Goal: Task Accomplishment & Management: Use online tool/utility

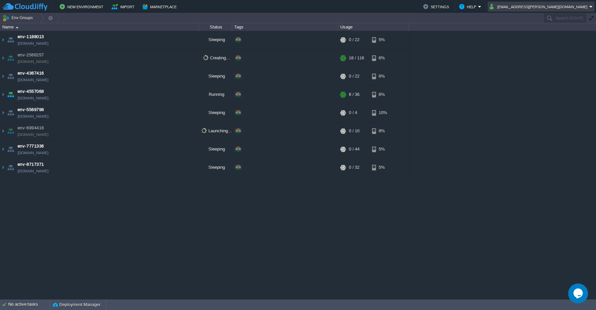
click at [590, 8] on em "[EMAIL_ADDRESS][PERSON_NAME][DOMAIN_NAME]" at bounding box center [540, 7] width 103 height 8
click at [495, 109] on div "env-1188013 env-1188013.cloudjiffy.net Sleeping + Add to Env Group RAM 0% CPU 0…" at bounding box center [298, 165] width 596 height 268
click at [164, 9] on button "Marketplace" at bounding box center [160, 7] width 36 height 8
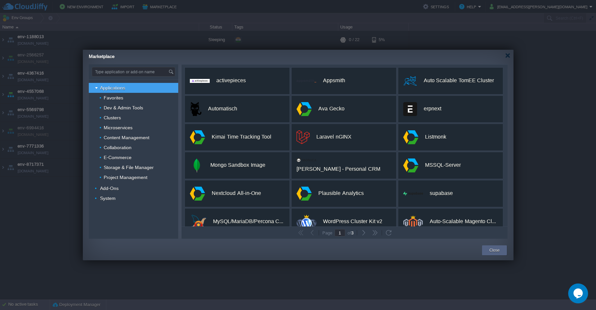
click at [135, 72] on input "Type application or add-on name" at bounding box center [130, 71] width 76 height 9
paste input "tesseract"
type input "tesseract"
click at [171, 73] on img at bounding box center [171, 71] width 7 height 9
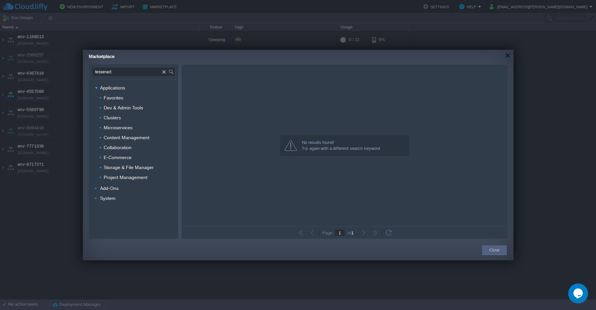
click at [508, 59] on div "Marketplace" at bounding box center [301, 56] width 424 height 12
click at [506, 57] on div at bounding box center [507, 55] width 5 height 5
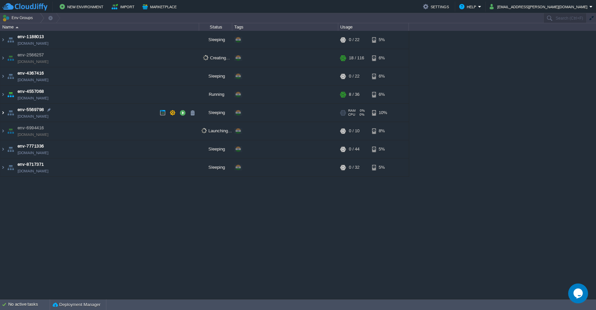
click at [3, 115] on img at bounding box center [2, 113] width 5 height 18
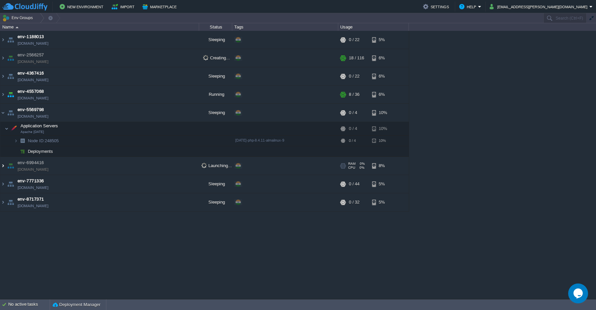
click at [5, 166] on img at bounding box center [2, 166] width 5 height 18
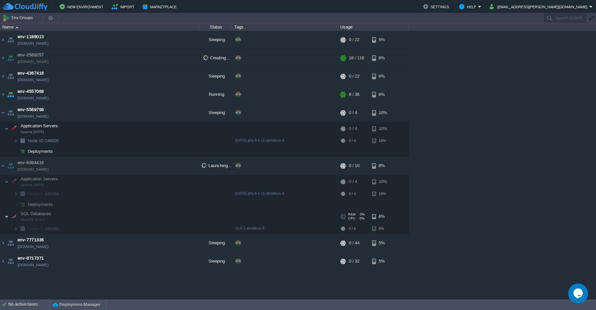
click at [7, 218] on img at bounding box center [7, 216] width 4 height 13
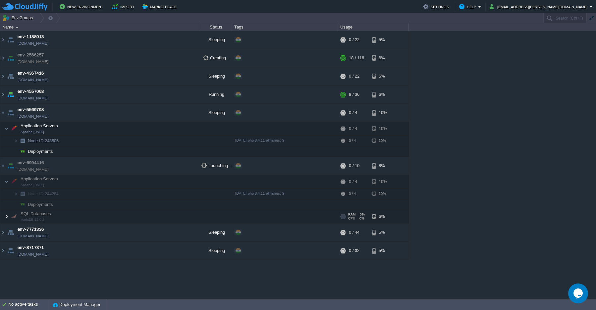
click at [6, 216] on img at bounding box center [7, 216] width 4 height 13
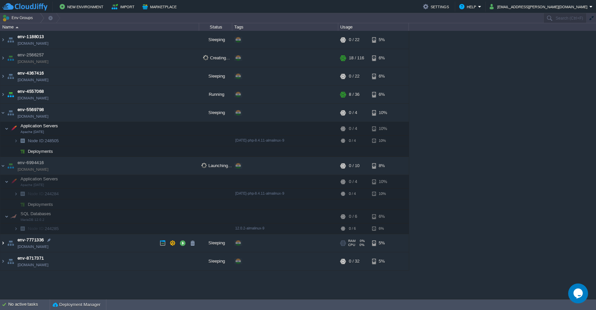
click at [4, 243] on img at bounding box center [2, 243] width 5 height 18
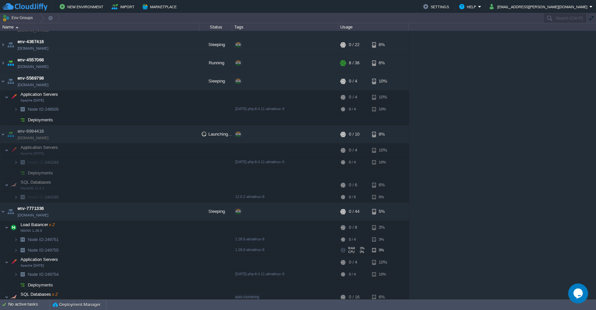
scroll to position [60, 0]
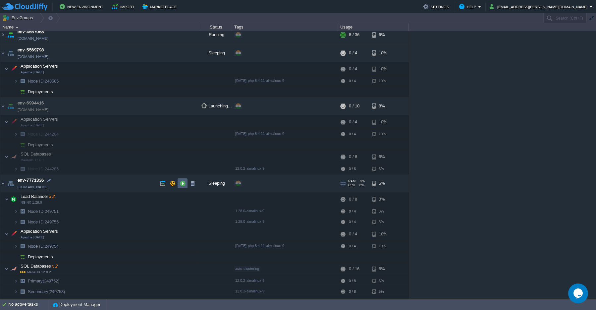
click at [182, 184] on button "button" at bounding box center [182, 183] width 6 height 6
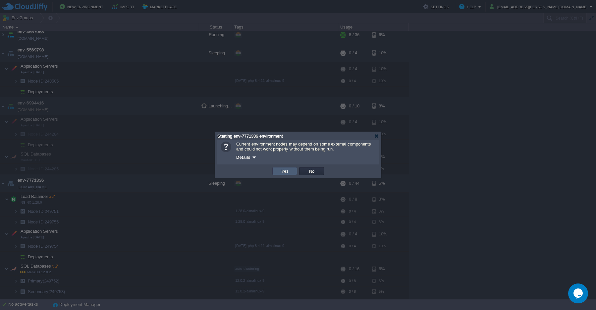
click at [282, 172] on button "Yes" at bounding box center [284, 171] width 11 height 6
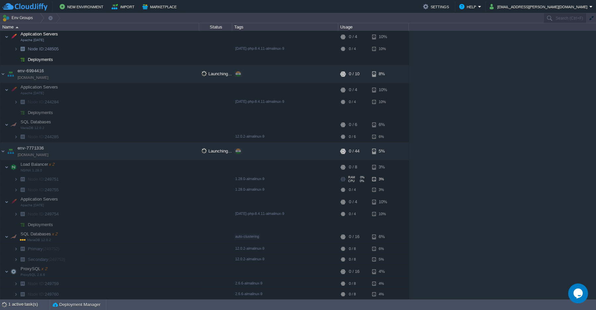
scroll to position [111, 0]
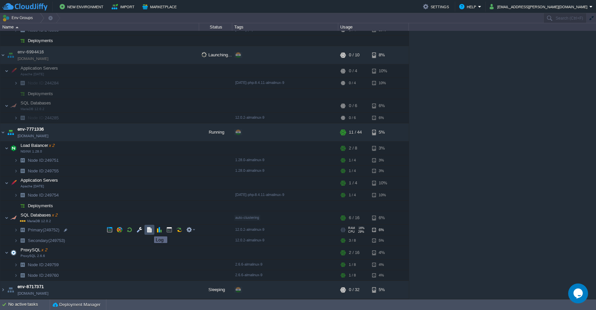
click at [149, 230] on button "button" at bounding box center [149, 229] width 6 height 6
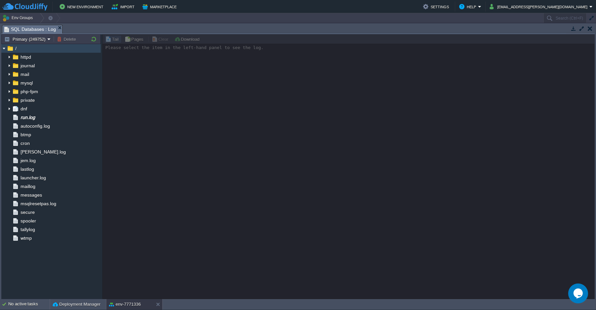
click at [6, 50] on img at bounding box center [3, 48] width 5 height 9
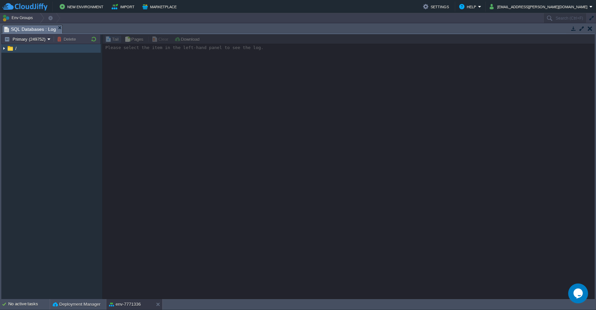
click at [6, 50] on img at bounding box center [3, 48] width 5 height 9
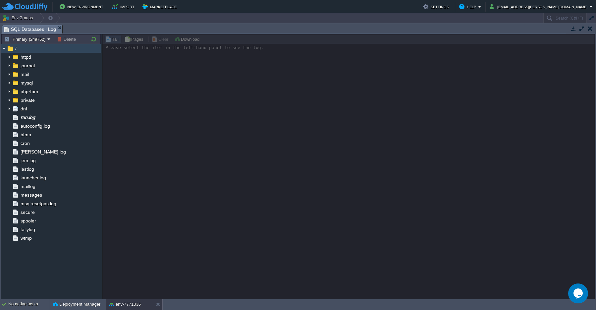
click at [6, 50] on img at bounding box center [3, 48] width 5 height 9
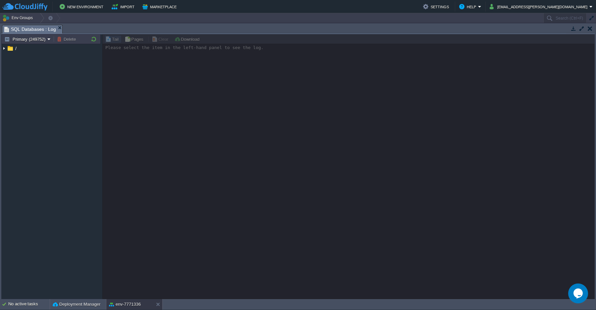
click at [591, 30] on button "button" at bounding box center [589, 28] width 5 height 6
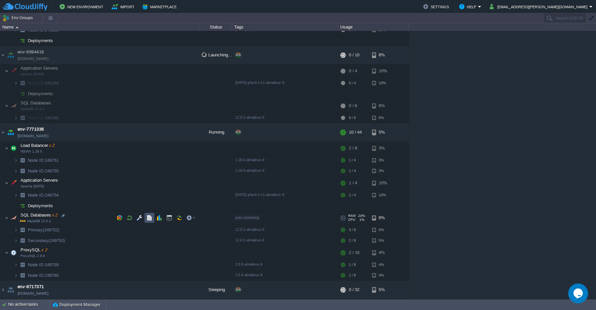
click at [150, 218] on button "button" at bounding box center [149, 218] width 6 height 6
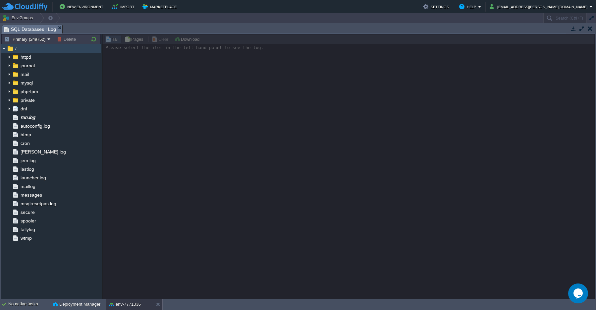
click at [3, 49] on img at bounding box center [3, 48] width 5 height 9
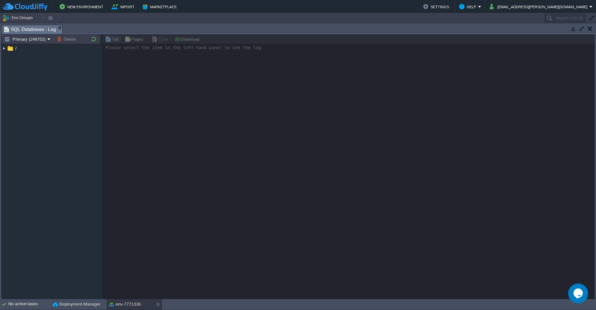
click at [590, 30] on button "button" at bounding box center [589, 28] width 5 height 6
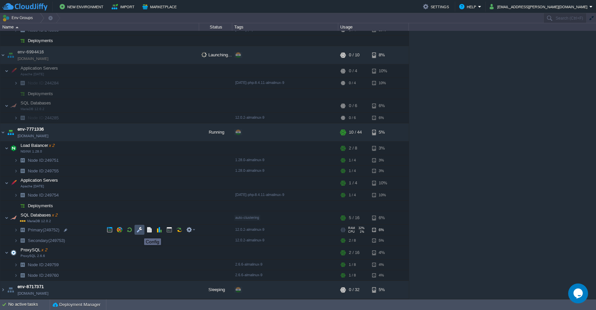
click at [139, 232] on button "button" at bounding box center [139, 229] width 6 height 6
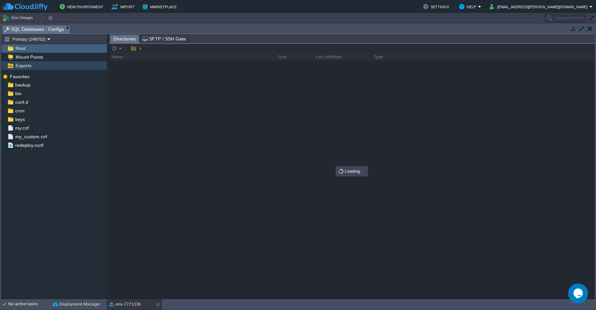
click at [21, 67] on span "Exports" at bounding box center [23, 66] width 18 height 6
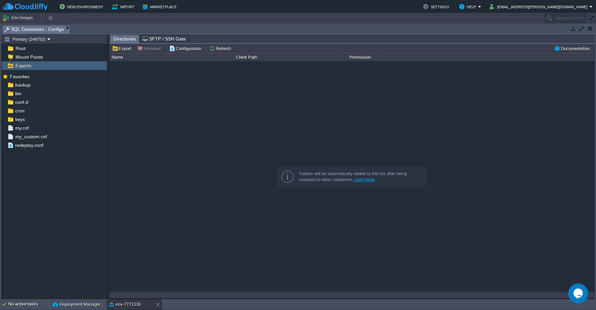
click at [138, 84] on div at bounding box center [351, 176] width 485 height 230
click at [124, 51] on button "Export" at bounding box center [122, 48] width 21 height 6
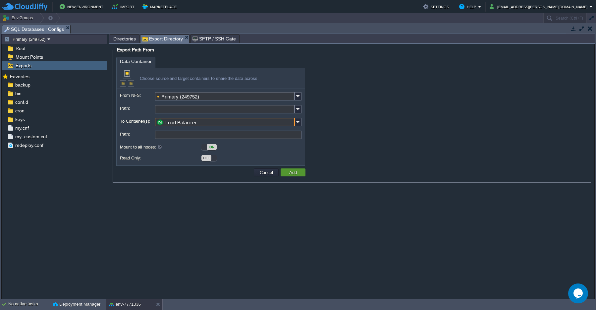
click at [292, 175] on td "Add" at bounding box center [292, 172] width 25 height 8
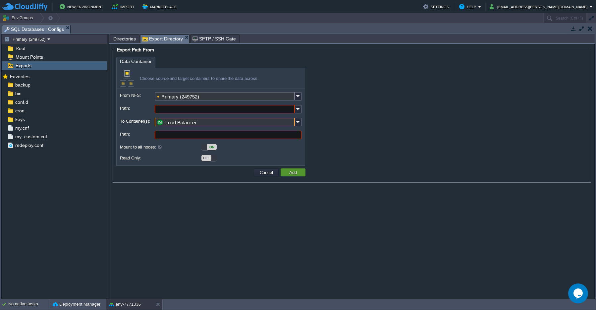
click at [292, 175] on td "Add" at bounding box center [292, 172] width 25 height 8
click at [167, 107] on input "Path:" at bounding box center [225, 109] width 140 height 9
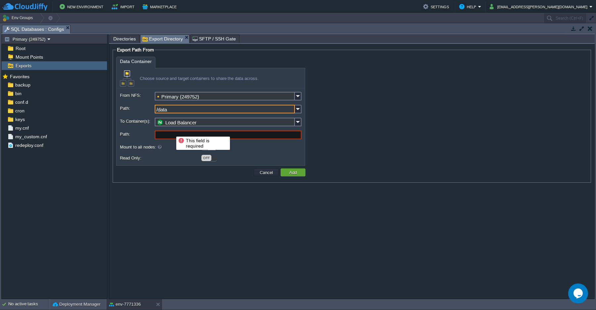
type input "/data"
click at [171, 131] on input "Path:" at bounding box center [228, 134] width 147 height 9
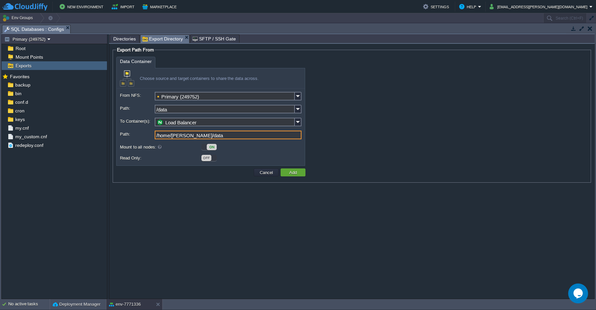
type input "/home/rahul/data"
drag, startPoint x: 214, startPoint y: 159, endPoint x: 217, endPoint y: 161, distance: 3.5
click at [214, 159] on div "OFF" at bounding box center [208, 158] width 15 height 6
click at [205, 159] on div "ON" at bounding box center [208, 158] width 15 height 6
click at [288, 175] on td "Add" at bounding box center [292, 172] width 25 height 8
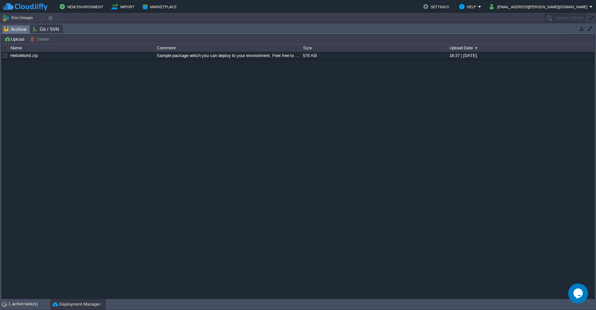
click at [10, 31] on span "Archive" at bounding box center [15, 29] width 22 height 8
click at [17, 31] on span "Archive" at bounding box center [15, 29] width 22 height 8
click at [587, 28] on button "button" at bounding box center [590, 28] width 6 height 6
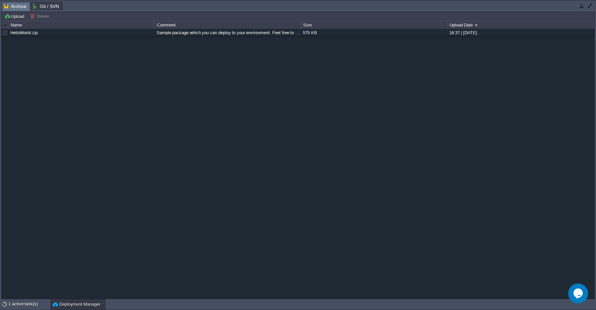
click at [14, 8] on span "Archive" at bounding box center [15, 6] width 22 height 8
click at [41, 6] on span "Git / SVN" at bounding box center [46, 6] width 26 height 8
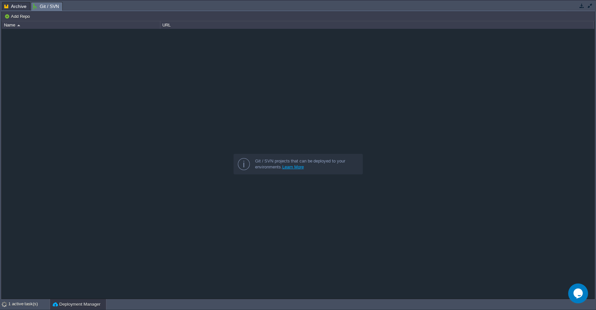
click at [19, 7] on span "Archive" at bounding box center [15, 6] width 22 height 8
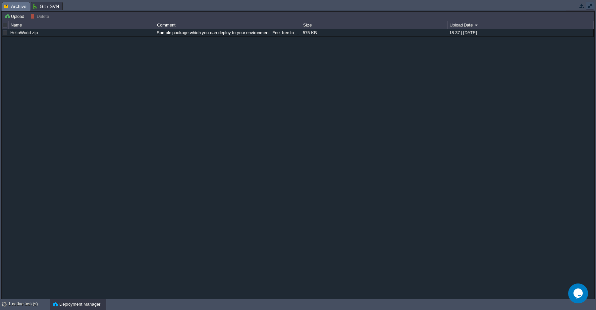
click at [591, 6] on button "button" at bounding box center [590, 6] width 6 height 6
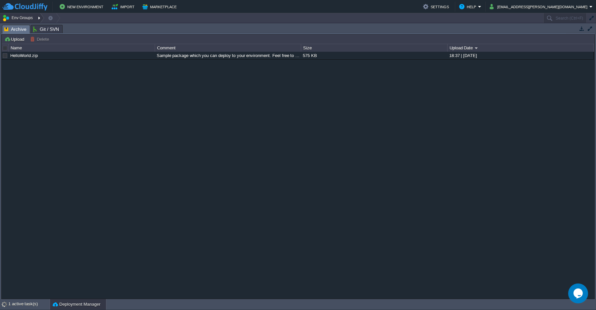
click at [20, 20] on button "Env Groups" at bounding box center [18, 17] width 33 height 9
click at [37, 18] on div at bounding box center [39, 18] width 9 height 10
click at [52, 19] on div at bounding box center [55, 18] width 9 height 10
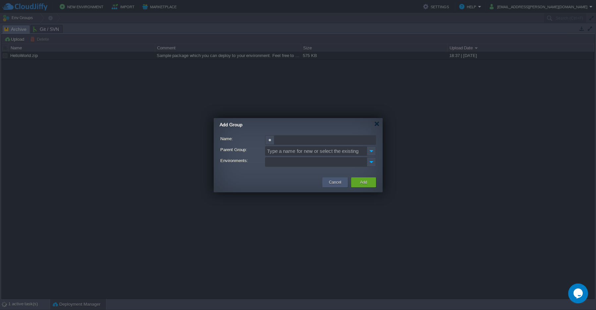
click at [334, 185] on div "Cancel" at bounding box center [335, 182] width 16 height 10
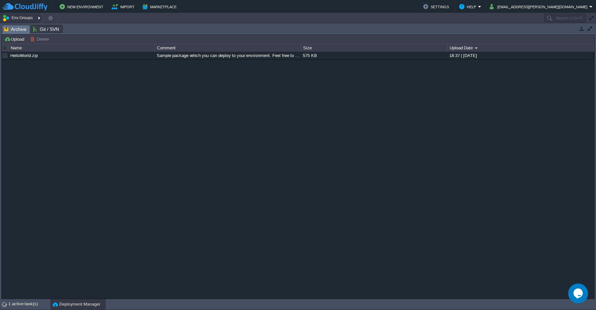
click at [6, 19] on button "Env Groups" at bounding box center [18, 17] width 33 height 9
click at [110, 90] on div "HelloWorld.zip Sample package which you can deploy to your environment. Feel fr…" at bounding box center [298, 175] width 592 height 247
click at [59, 19] on div at bounding box center [55, 18] width 9 height 10
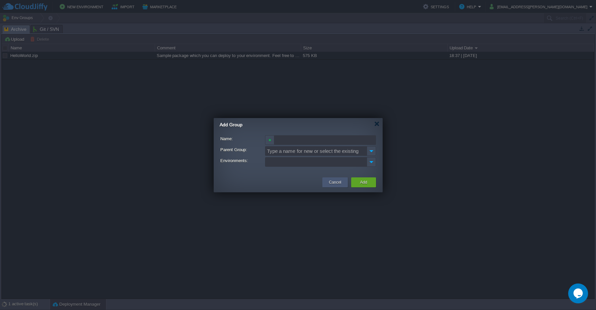
click at [338, 184] on button "Cancel" at bounding box center [335, 182] width 12 height 7
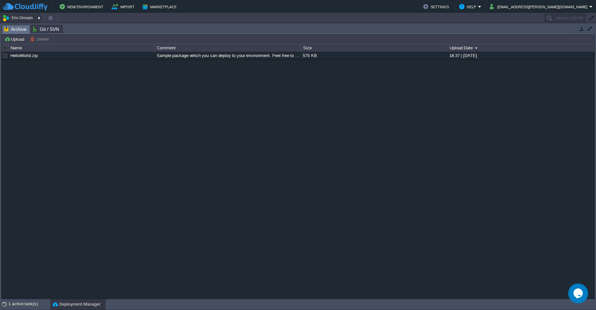
click at [38, 17] on div at bounding box center [39, 18] width 9 height 10
click at [19, 30] on span "Testing" at bounding box center [18, 27] width 14 height 5
click at [13, 19] on button "Env Groups" at bounding box center [18, 17] width 33 height 9
click at [47, 20] on em at bounding box center [53, 18] width 13 height 10
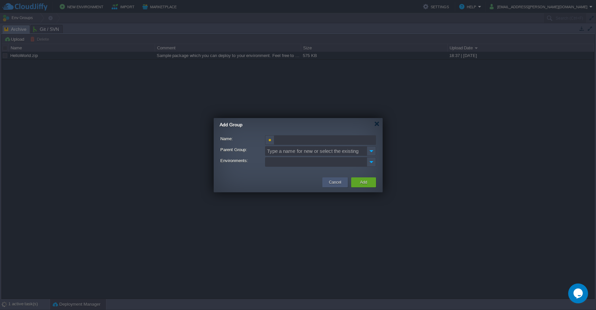
click at [333, 185] on button "Cancel" at bounding box center [335, 182] width 12 height 7
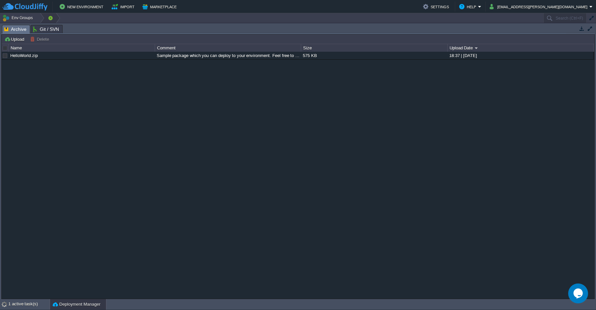
click at [50, 20] on button "button" at bounding box center [50, 17] width 6 height 9
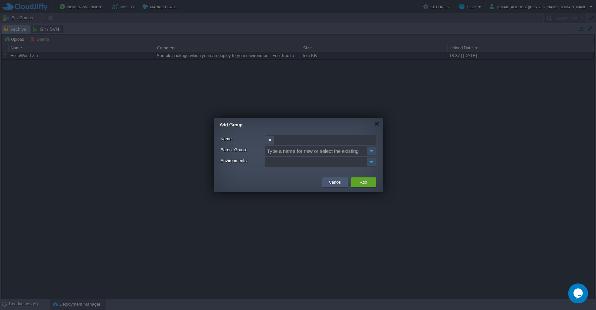
click at [330, 182] on button "Cancel" at bounding box center [335, 182] width 12 height 7
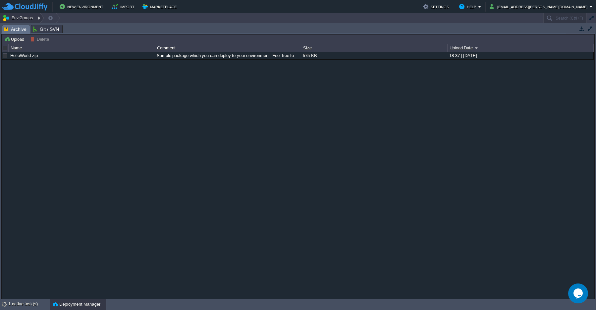
click at [5, 20] on button "Env Groups" at bounding box center [18, 17] width 33 height 9
click at [17, 8] on img at bounding box center [24, 7] width 45 height 8
click at [24, 307] on div "1 active task(s)" at bounding box center [28, 304] width 41 height 11
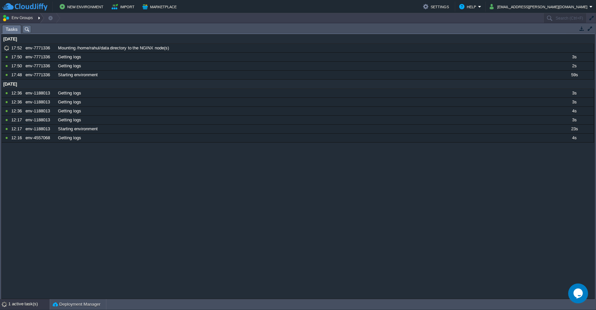
click at [14, 20] on button "Env Groups" at bounding box center [18, 17] width 33 height 9
click at [72, 161] on div "17 Sep 2025 10901431 17:52 env-7771336 Mounting /home/rahul/data directory to t…" at bounding box center [298, 166] width 592 height 264
click at [75, 307] on button "Deployment Manager" at bounding box center [77, 304] width 48 height 7
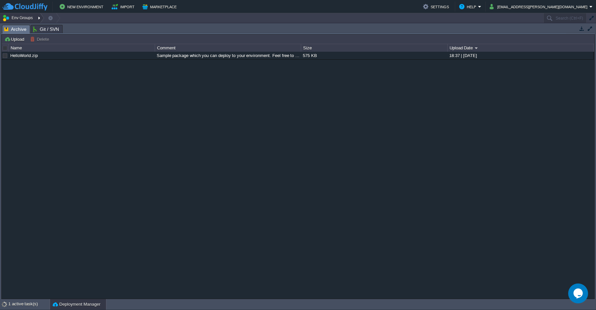
click at [16, 20] on button "Env Groups" at bounding box center [18, 17] width 33 height 9
drag, startPoint x: 52, startPoint y: 124, endPoint x: 13, endPoint y: 63, distance: 73.1
click at [54, 124] on div "HelloWorld.zip Sample package which you can deploy to your environment. Feel fr…" at bounding box center [298, 175] width 592 height 247
click at [8, 17] on button "Env Groups" at bounding box center [18, 17] width 33 height 9
click at [10, 18] on button "Env Groups" at bounding box center [18, 17] width 33 height 9
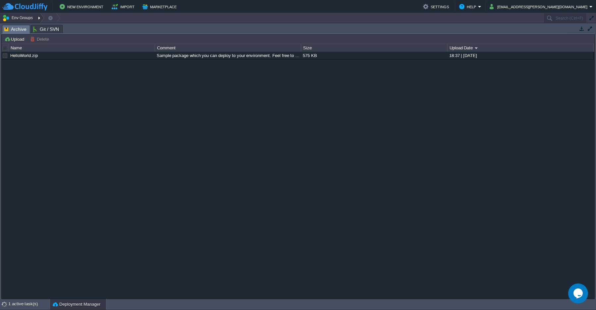
click at [21, 17] on button "Env Groups" at bounding box center [18, 17] width 33 height 9
click at [47, 19] on button "button" at bounding box center [50, 17] width 6 height 9
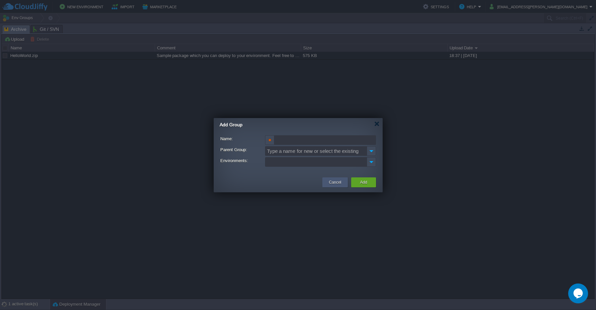
click at [337, 185] on button "Cancel" at bounding box center [335, 182] width 12 height 7
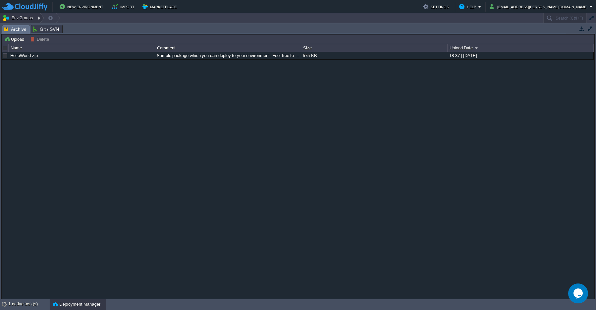
click at [7, 18] on button "Env Groups" at bounding box center [18, 17] width 33 height 9
click at [42, 105] on div "HelloWorld.zip Sample package which you can deploy to your environment. Feel fr…" at bounding box center [298, 175] width 592 height 247
click at [58, 17] on div at bounding box center [55, 18] width 9 height 10
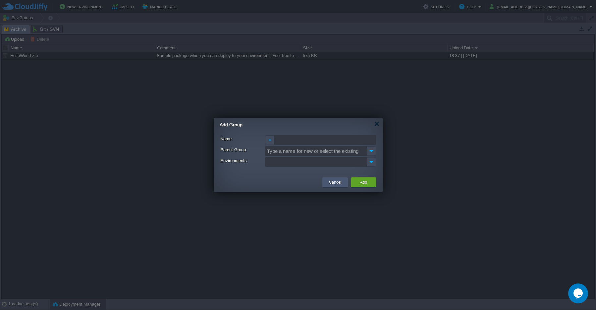
click at [334, 182] on button "Cancel" at bounding box center [335, 182] width 12 height 7
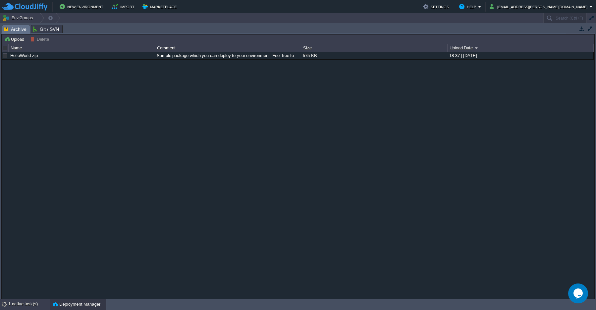
click at [21, 309] on div "1 active task(s)" at bounding box center [28, 304] width 41 height 11
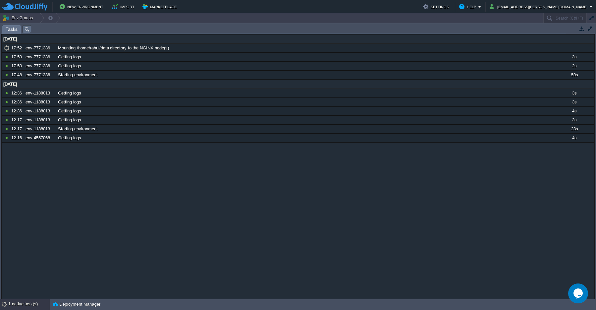
click at [588, 31] on td at bounding box center [589, 28] width 8 height 8
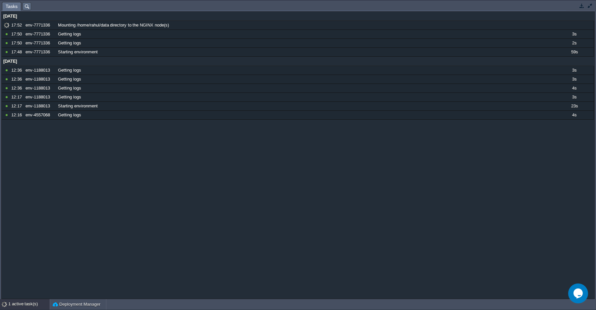
click at [593, 9] on td at bounding box center [589, 6] width 8 height 8
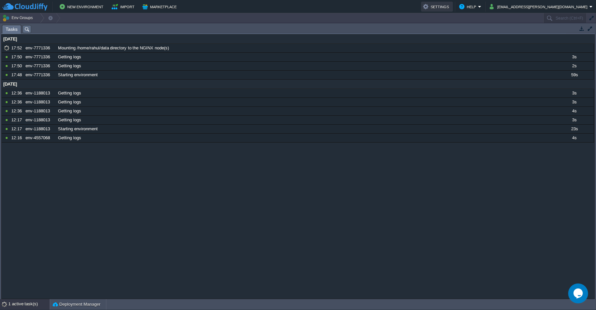
click at [451, 7] on button "Settings" at bounding box center [437, 7] width 28 height 8
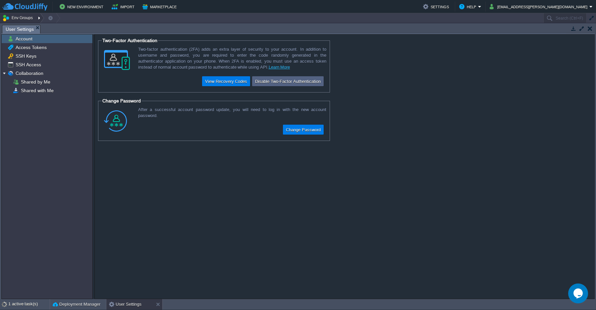
click at [15, 18] on button "Env Groups" at bounding box center [18, 17] width 33 height 9
click at [28, 158] on div "Account Access Tokens SSH Keys SSH Access Collaboration Shared by Me Shared wit…" at bounding box center [47, 166] width 91 height 264
drag, startPoint x: 363, startPoint y: 120, endPoint x: 366, endPoint y: 121, distance: 3.4
click at [366, 120] on form "Two-Factor Authentication Two-factor authentication (2FA) adds an extra layer o…" at bounding box center [344, 166] width 499 height 264
click at [498, 70] on form "Two-Factor Authentication Two-factor authentication (2FA) adds an extra layer o…" at bounding box center [344, 166] width 499 height 264
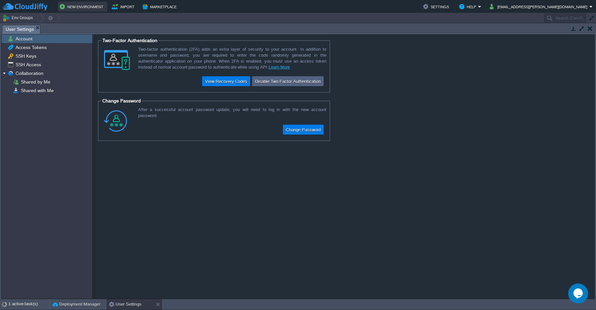
click at [68, 9] on button "New Environment" at bounding box center [83, 7] width 46 height 8
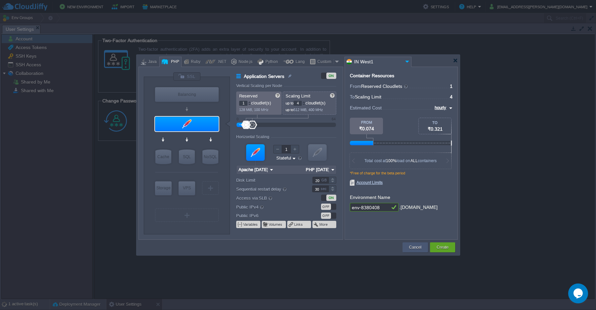
click at [418, 250] on button "Cancel" at bounding box center [415, 247] width 12 height 7
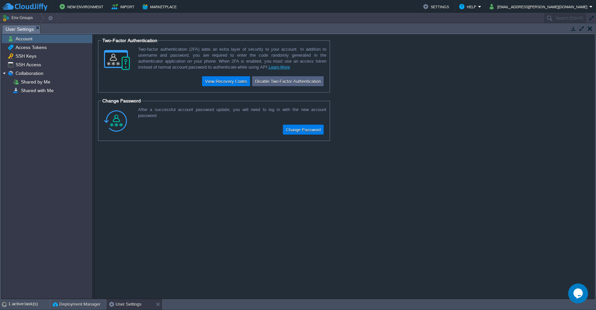
click at [323, 184] on form "Two-Factor Authentication Two-factor authentication (2FA) adds an extra layer o…" at bounding box center [344, 166] width 499 height 264
click at [12, 20] on button "Env Groups" at bounding box center [18, 17] width 33 height 9
click at [40, 19] on div at bounding box center [39, 18] width 9 height 10
click at [55, 145] on div "Account Access Tokens SSH Keys SSH Access Collaboration Shared by Me Shared wit…" at bounding box center [47, 166] width 91 height 264
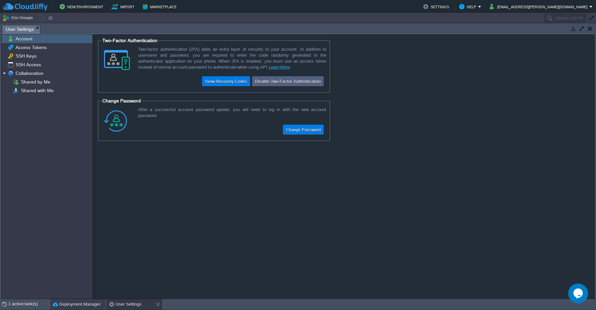
click at [77, 303] on button "Deployment Manager" at bounding box center [77, 304] width 48 height 7
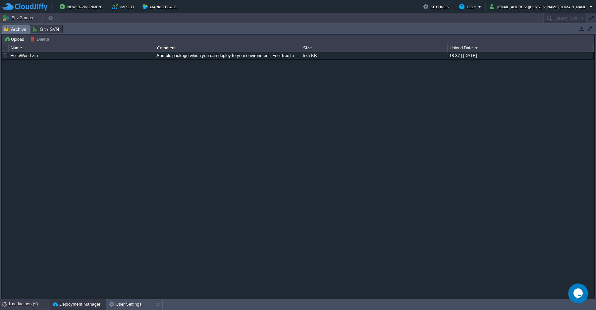
click at [30, 308] on div "1 active task(s)" at bounding box center [28, 304] width 41 height 11
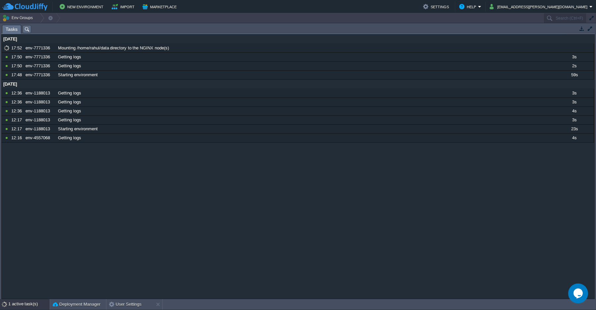
click at [587, 32] on div at bounding box center [580, 28] width 28 height 9
click at [581, 33] on div at bounding box center [580, 28] width 28 height 9
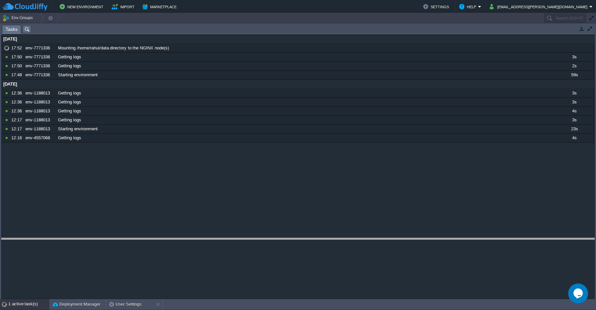
drag, startPoint x: 536, startPoint y: 28, endPoint x: 387, endPoint y: 287, distance: 298.4
click at [382, 308] on body "New Environment Import Marketplace Bonus ₹0.00 Upgrade Account Settings Help ra…" at bounding box center [298, 155] width 596 height 310
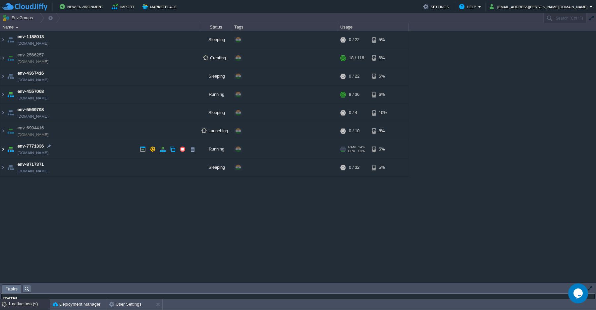
click at [3, 150] on img at bounding box center [2, 149] width 5 height 18
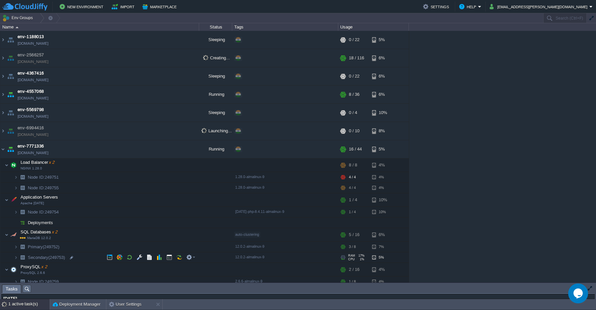
scroll to position [33, 0]
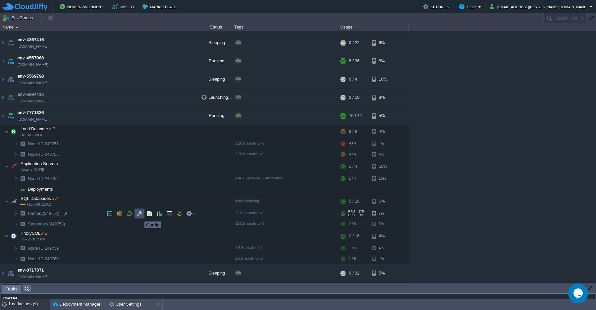
click at [139, 215] on button "button" at bounding box center [139, 213] width 6 height 6
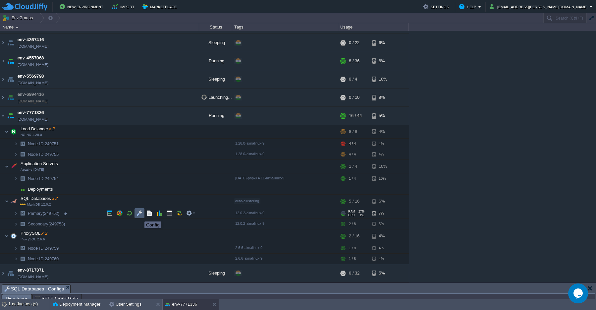
scroll to position [11, 0]
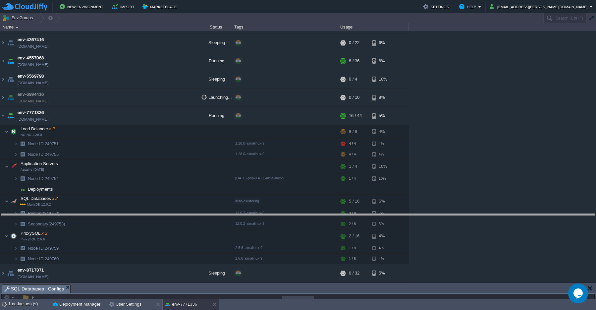
drag, startPoint x: 462, startPoint y: 290, endPoint x: 462, endPoint y: 214, distance: 76.1
click at [462, 214] on body "New Environment Import Marketplace Bonus ₹0.00 Upgrade Account Settings Help ra…" at bounding box center [298, 155] width 596 height 310
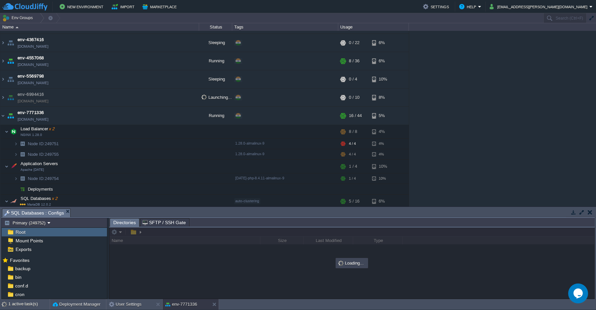
scroll to position [0, 0]
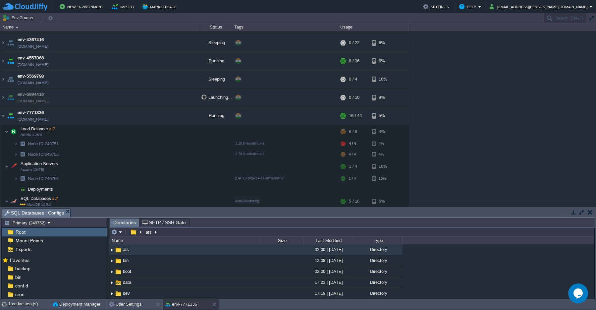
click at [159, 224] on span "SFTP / SSH Gate" at bounding box center [163, 222] width 43 height 8
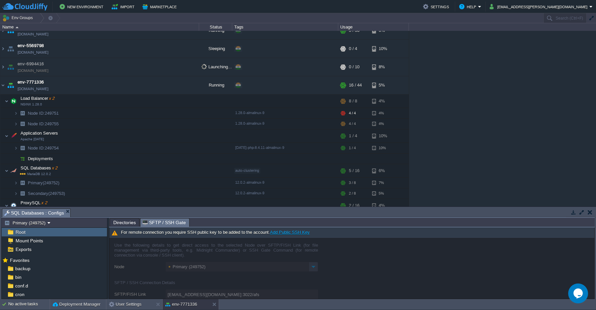
scroll to position [109, 0]
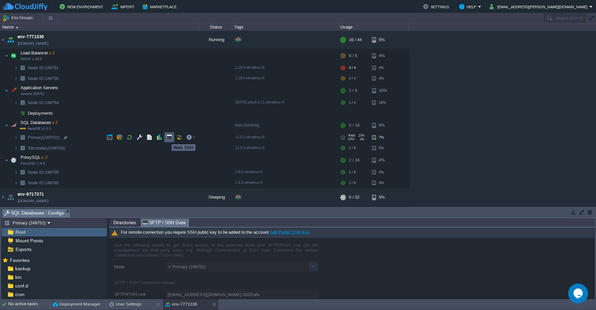
click at [169, 138] on button "button" at bounding box center [169, 137] width 6 height 6
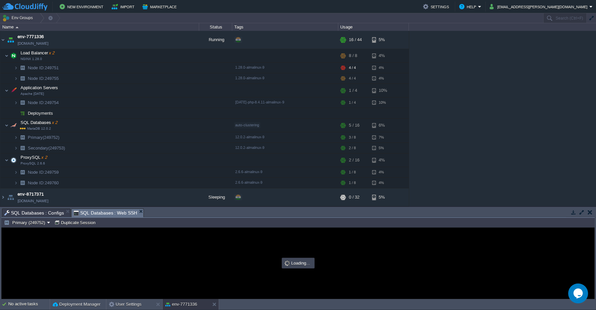
scroll to position [0, 0]
type input "#000000"
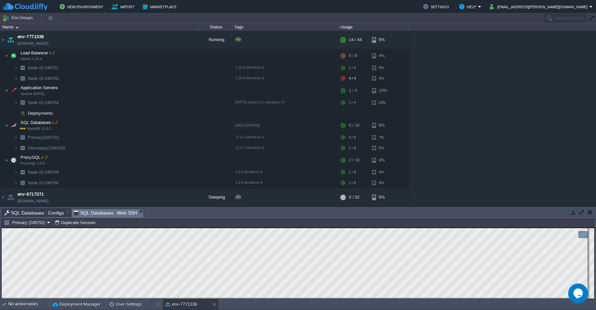
scroll to position [3, 0]
click at [169, 103] on button "button" at bounding box center [169, 102] width 6 height 6
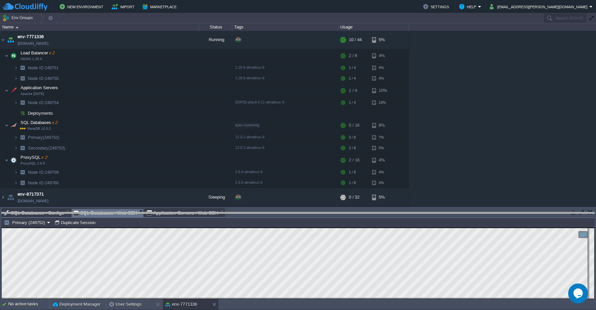
drag, startPoint x: 107, startPoint y: 212, endPoint x: 177, endPoint y: 216, distance: 69.6
click at [177, 216] on body "New Environment Import Marketplace Bonus ₹0.00 Upgrade Account Settings Help ra…" at bounding box center [298, 155] width 596 height 310
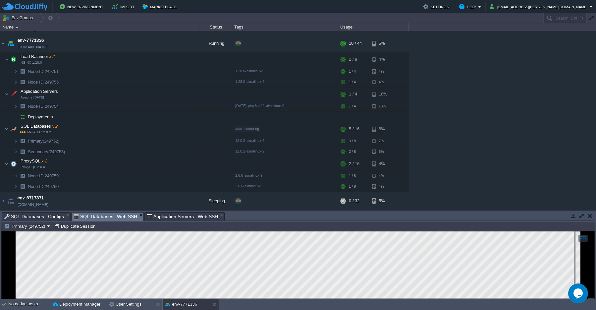
type input "#000000"
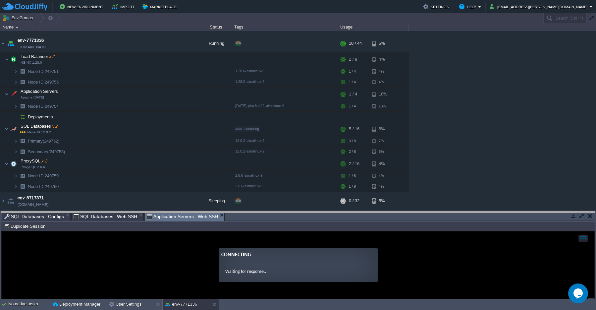
click at [177, 217] on body "New Environment Import Marketplace Bonus ₹0.00 Upgrade Account Settings Help ra…" at bounding box center [298, 155] width 596 height 310
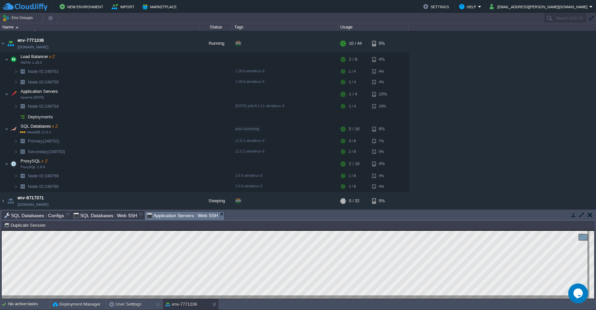
scroll to position [3, 0]
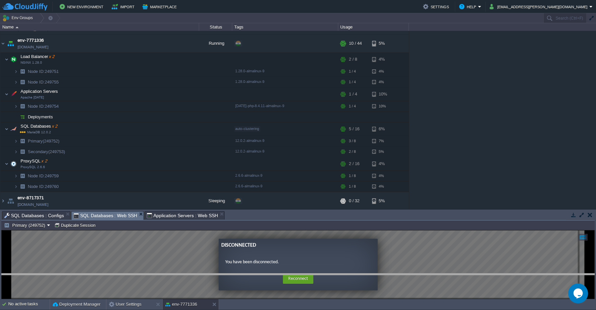
drag, startPoint x: 96, startPoint y: 216, endPoint x: 297, endPoint y: 278, distance: 210.1
click at [297, 278] on body "New Environment Import Marketplace Bonus ₹0.00 Upgrade Account Settings Help ra…" at bounding box center [298, 155] width 596 height 310
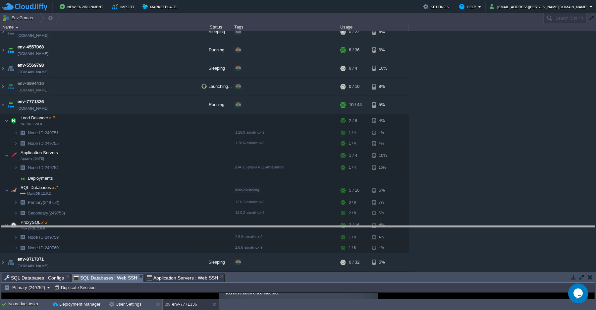
drag, startPoint x: 141, startPoint y: 282, endPoint x: 146, endPoint y: 232, distance: 49.9
click at [147, 230] on body "New Environment Import Marketplace Bonus ₹0.00 Upgrade Account Settings Help ra…" at bounding box center [298, 155] width 596 height 310
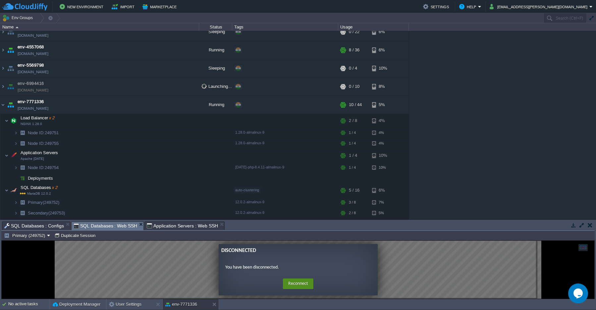
click at [294, 283] on button "Reconnect" at bounding box center [298, 283] width 30 height 11
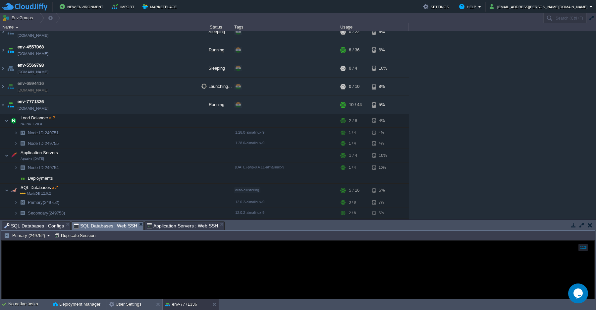
scroll to position [3, 0]
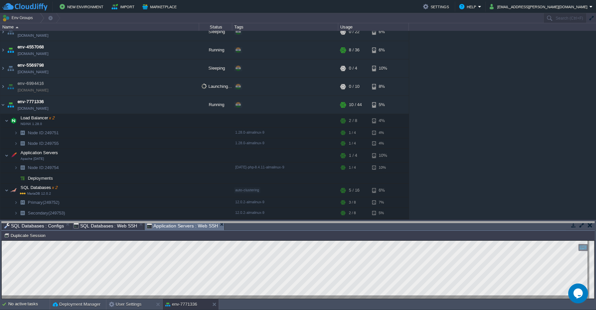
click at [221, 225] on body "New Environment Import Marketplace Bonus ₹0.00 Upgrade Account Settings Help ra…" at bounding box center [298, 155] width 596 height 310
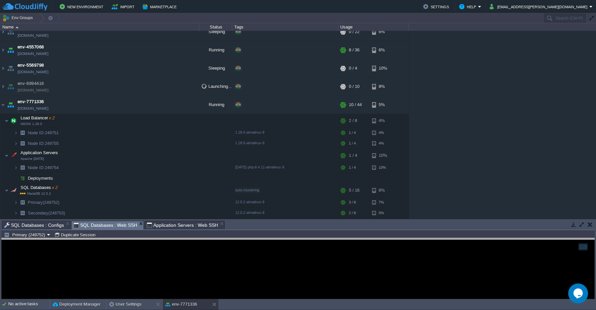
drag, startPoint x: 105, startPoint y: 224, endPoint x: 119, endPoint y: 241, distance: 22.1
click at [119, 241] on body "New Environment Import Marketplace Bonus ₹0.00 Upgrade Account Settings Help ra…" at bounding box center [298, 155] width 596 height 310
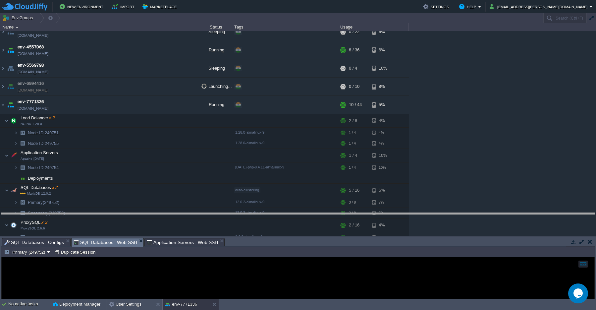
drag, startPoint x: 261, startPoint y: 241, endPoint x: 261, endPoint y: 216, distance: 25.5
click at [261, 216] on body "New Environment Import Marketplace Bonus ₹0.00 Upgrade Account Settings Help ra…" at bounding box center [298, 155] width 596 height 310
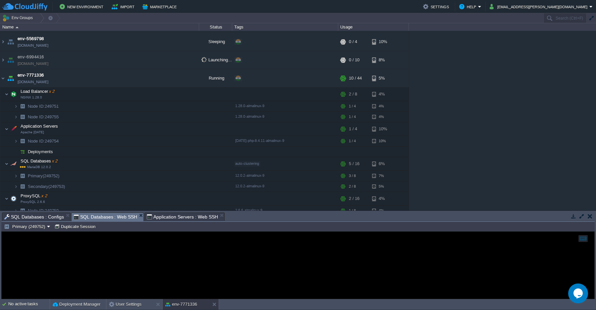
scroll to position [105, 0]
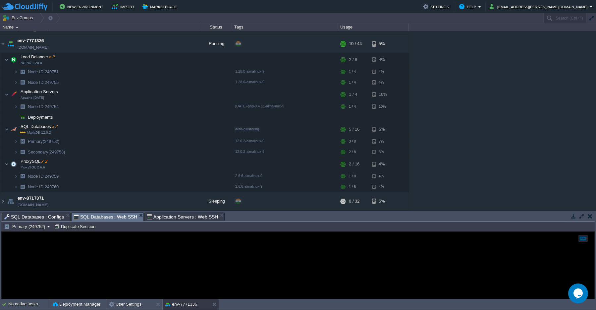
click at [178, 249] on div at bounding box center [298, 264] width 592 height 67
click at [213, 306] on button at bounding box center [215, 304] width 7 height 7
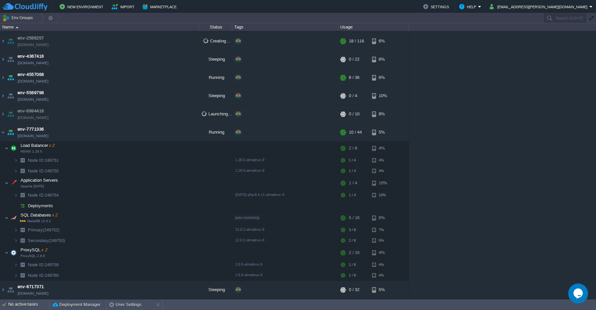
scroll to position [17, 0]
drag, startPoint x: 50, startPoint y: 301, endPoint x: 63, endPoint y: 275, distance: 29.0
click at [63, 299] on div "Deployment Manager" at bounding box center [78, 304] width 56 height 11
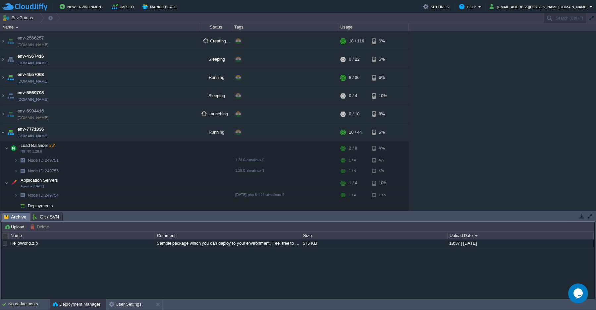
click at [98, 263] on div "HelloWorld.zip Sample package which you can deploy to your environment. Feel fr…" at bounding box center [298, 268] width 592 height 59
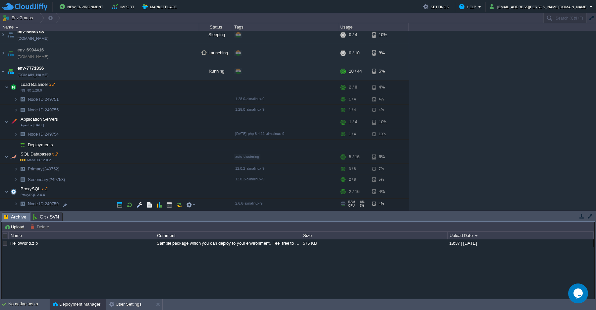
scroll to position [105, 0]
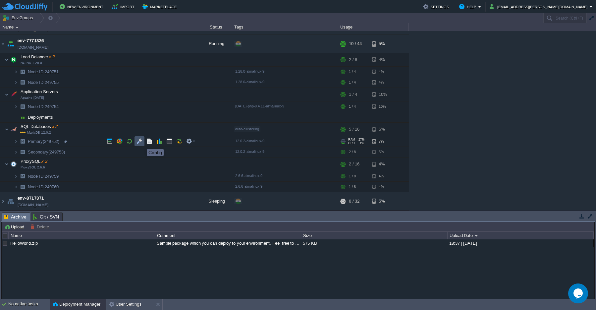
click at [139, 141] on button "button" at bounding box center [139, 141] width 6 height 6
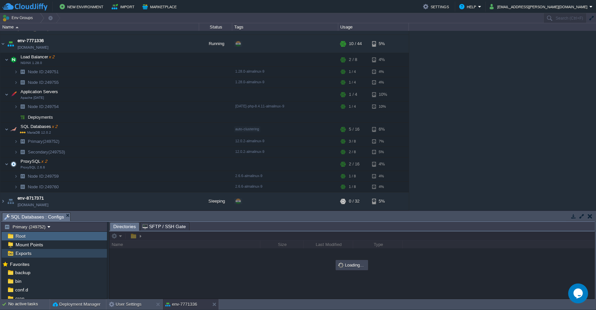
click at [25, 252] on span "Exports" at bounding box center [23, 253] width 18 height 6
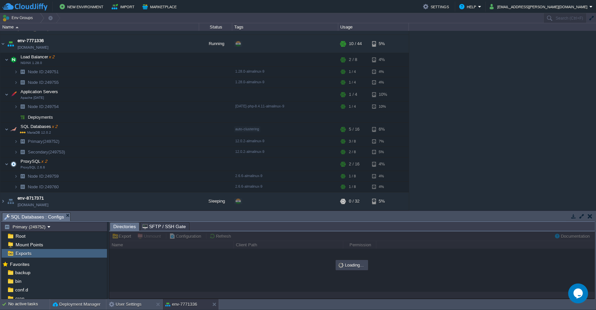
click at [121, 227] on span "Directories" at bounding box center [124, 226] width 23 height 8
type input "/data"
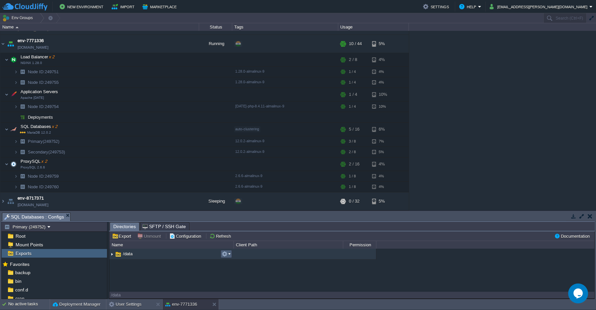
click at [227, 255] on em at bounding box center [225, 254] width 9 height 6
click at [238, 264] on span "Navigate to directory" at bounding box center [250, 262] width 39 height 5
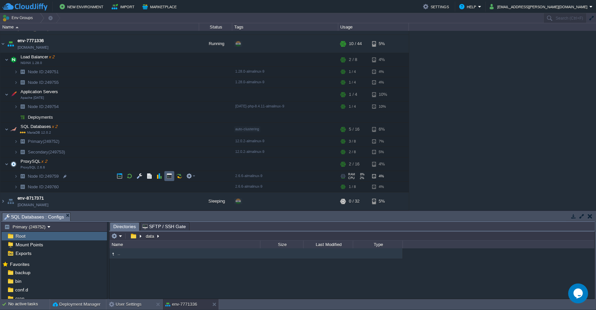
click at [169, 177] on button "button" at bounding box center [169, 176] width 6 height 6
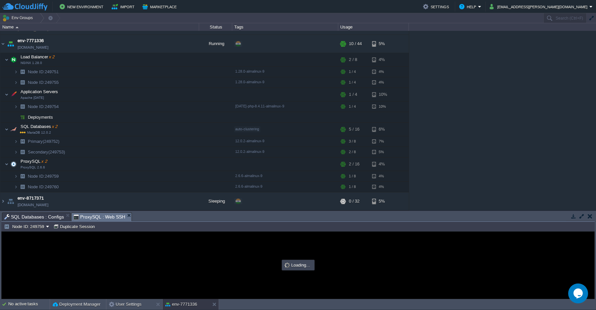
scroll to position [0, 0]
type input "#000000"
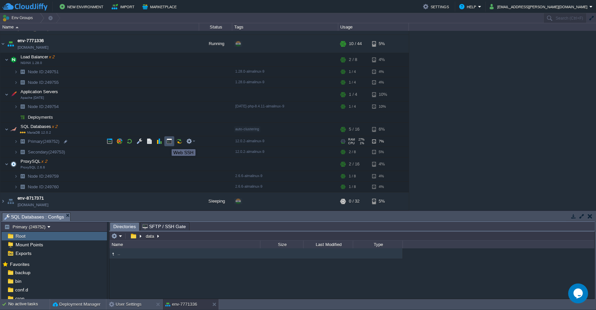
click at [169, 143] on button "button" at bounding box center [169, 141] width 6 height 6
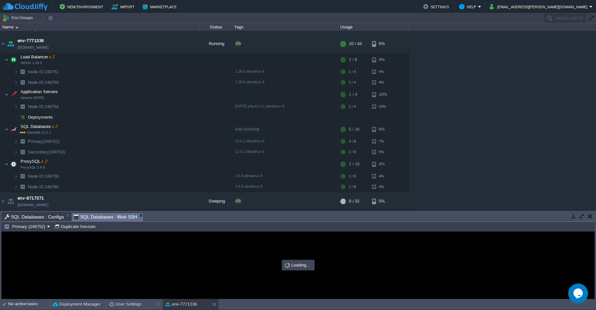
type input "#000000"
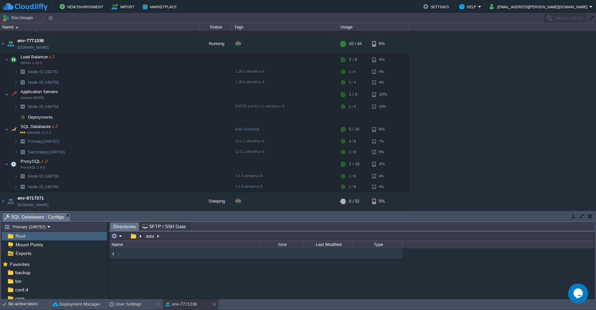
scroll to position [17, 0]
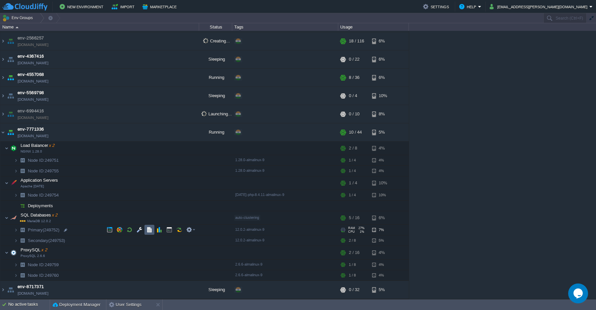
click at [148, 232] on td at bounding box center [149, 229] width 10 height 10
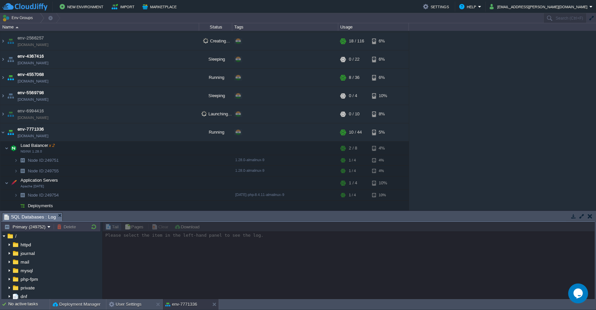
click at [586, 217] on td at bounding box center [589, 216] width 8 height 8
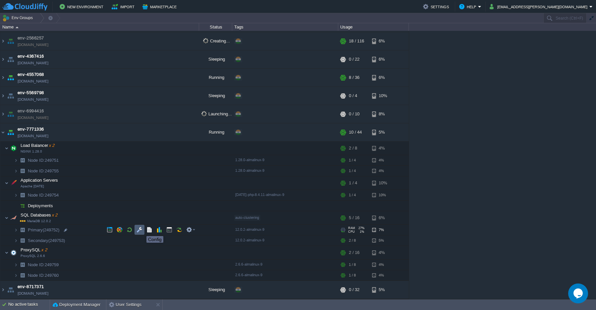
click at [138, 229] on button "button" at bounding box center [139, 229] width 6 height 6
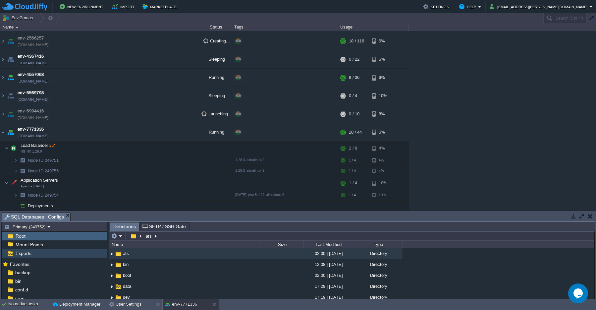
click at [21, 251] on span "Exports" at bounding box center [23, 253] width 18 height 6
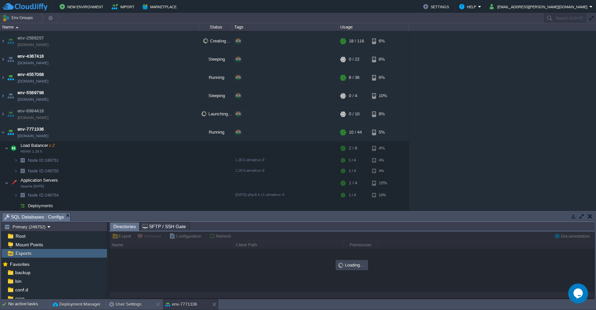
type input "/data"
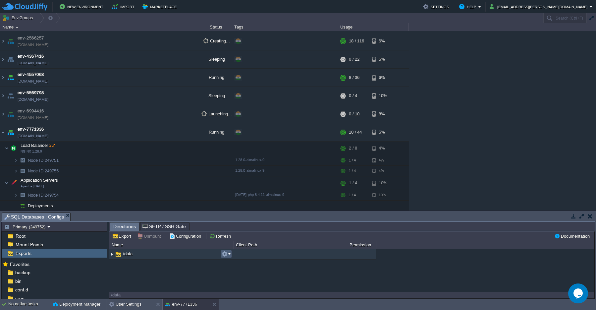
click at [229, 256] on em at bounding box center [225, 254] width 9 height 6
click at [123, 236] on button "Export" at bounding box center [122, 236] width 21 height 6
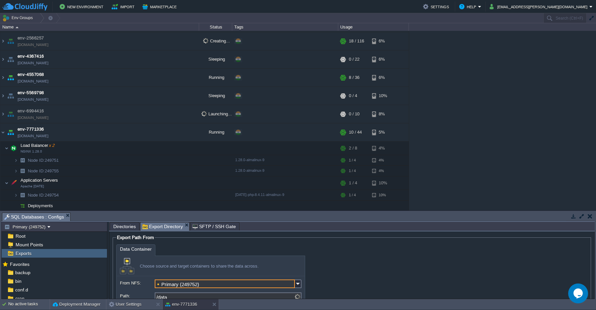
scroll to position [33, 0]
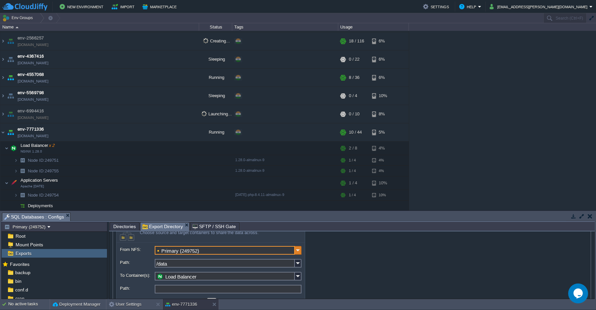
click at [296, 253] on img at bounding box center [298, 250] width 7 height 9
click at [196, 274] on div "Primary (249752)" at bounding box center [197, 273] width 85 height 11
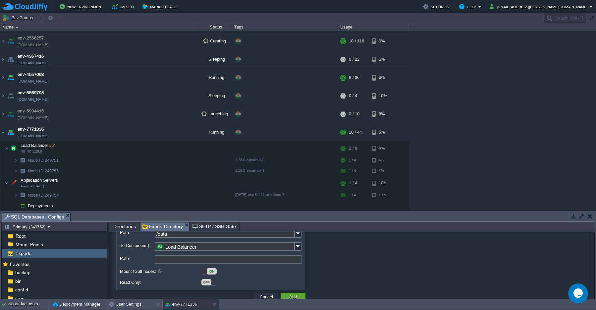
click at [169, 260] on input "Path:" at bounding box center [228, 259] width 147 height 9
type input "/data"
click at [292, 297] on button "Add" at bounding box center [293, 296] width 12 height 6
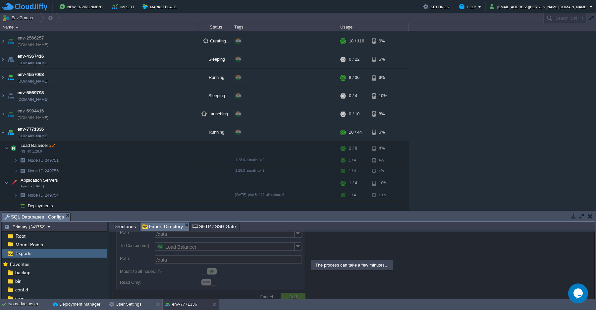
click at [356, 274] on div at bounding box center [351, 264] width 485 height 67
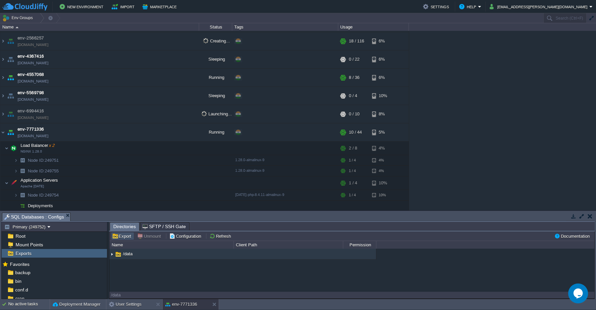
click at [122, 237] on button "Export" at bounding box center [122, 236] width 21 height 6
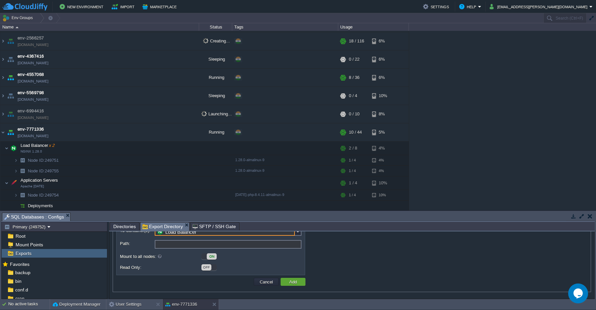
scroll to position [48, 0]
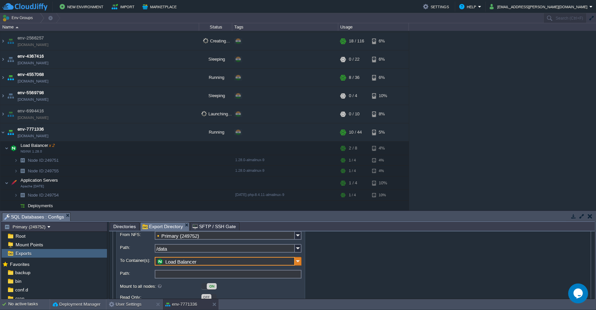
click at [298, 261] on img at bounding box center [298, 261] width 7 height 9
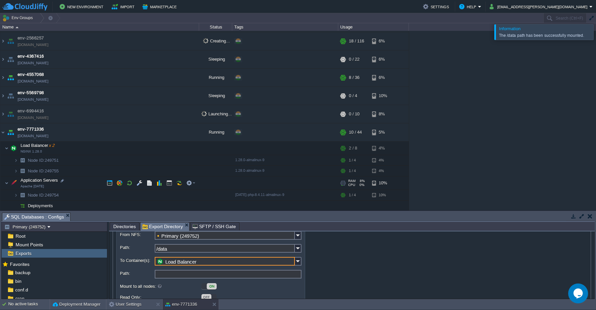
scroll to position [0, 0]
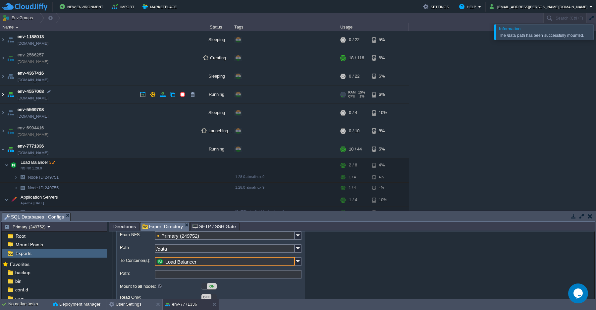
click at [3, 97] on img at bounding box center [2, 94] width 5 height 18
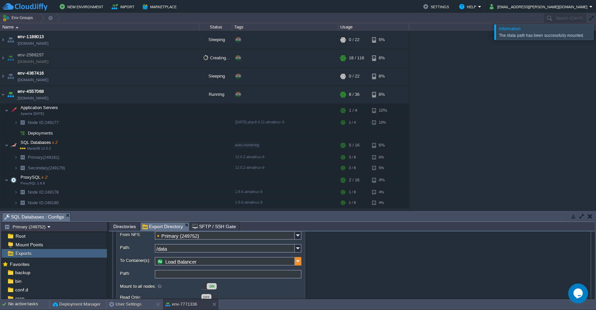
click at [296, 261] on img at bounding box center [298, 261] width 7 height 9
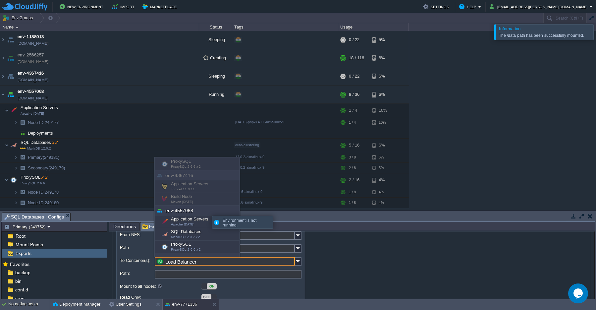
scroll to position [127, 0]
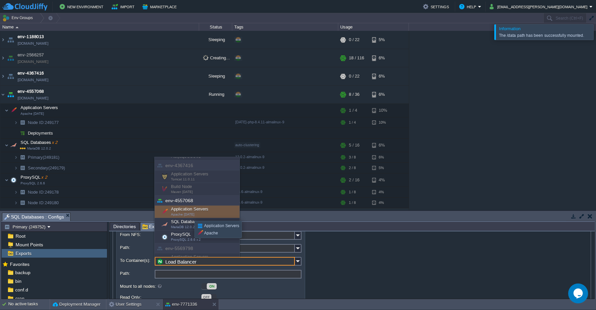
click at [189, 215] on span "Apache 2.4.65" at bounding box center [183, 214] width 24 height 4
type input "Application Servers (env-4557068)"
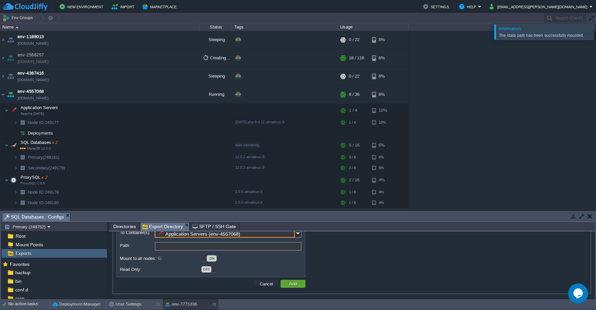
scroll to position [78, 0]
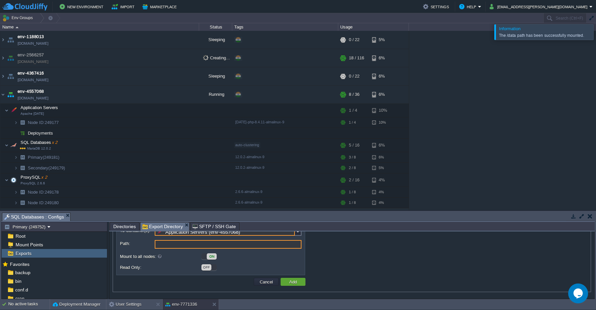
click at [184, 246] on input "Path:" at bounding box center [228, 244] width 147 height 9
type input "/rahul"
click at [288, 285] on td "Add" at bounding box center [292, 281] width 25 height 8
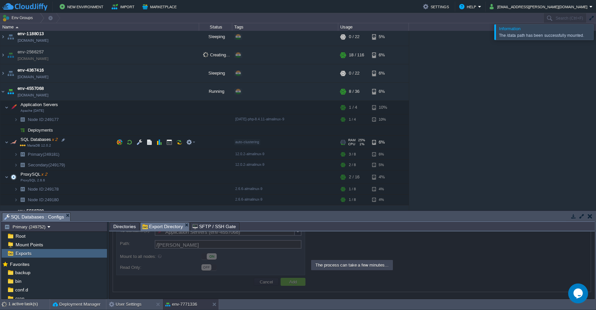
scroll to position [0, 0]
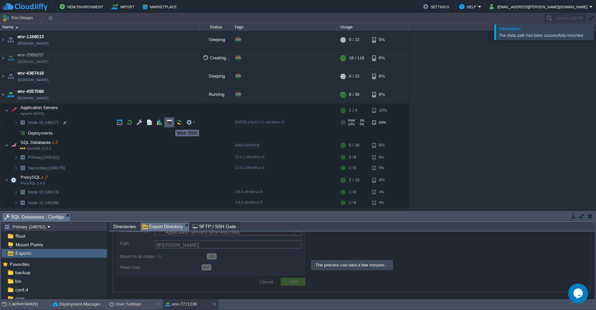
click at [170, 123] on button "button" at bounding box center [169, 122] width 6 height 6
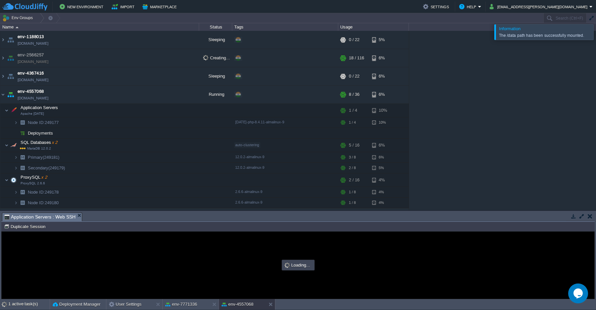
type input "#000000"
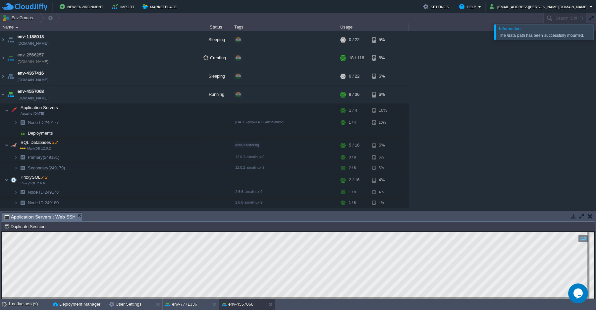
scroll to position [3, 0]
click at [189, 302] on button "env-7771336" at bounding box center [181, 304] width 32 height 7
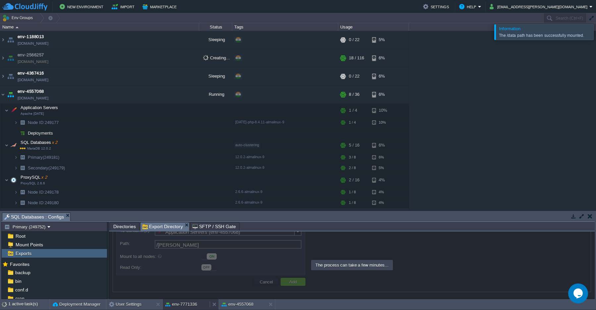
scroll to position [78, 0]
click at [245, 305] on button "env-4557068" at bounding box center [237, 304] width 32 height 7
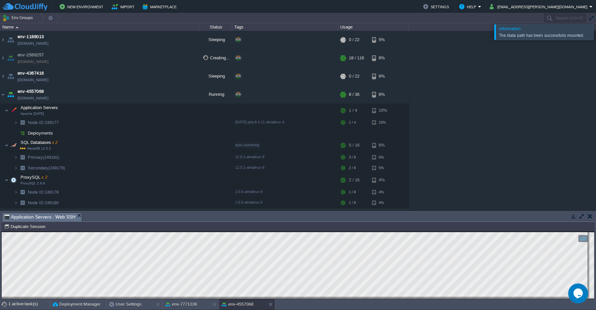
scroll to position [3, 0]
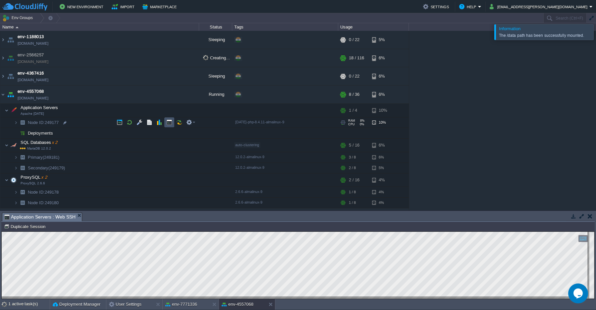
click at [168, 124] on button "button" at bounding box center [169, 122] width 6 height 6
click at [182, 305] on button "env-7771336" at bounding box center [181, 304] width 32 height 7
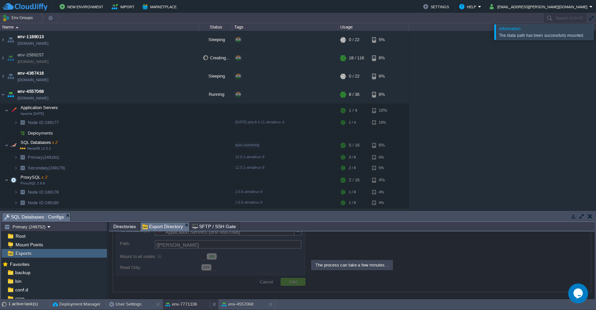
scroll to position [78, 0]
click at [29, 303] on div "1 active task(s)" at bounding box center [28, 304] width 41 height 11
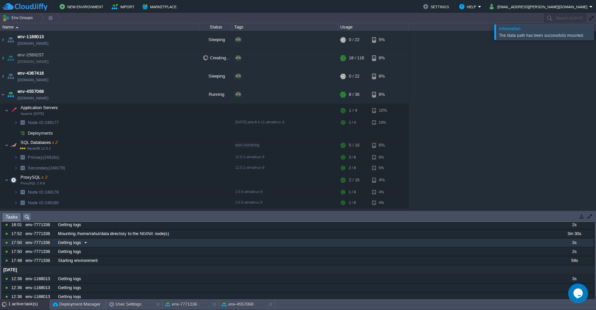
scroll to position [58, 0]
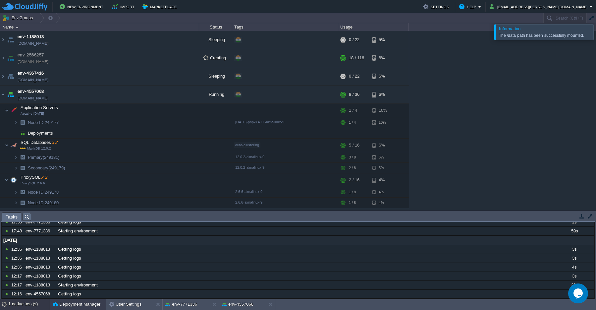
click at [78, 305] on button "Deployment Manager" at bounding box center [77, 304] width 48 height 7
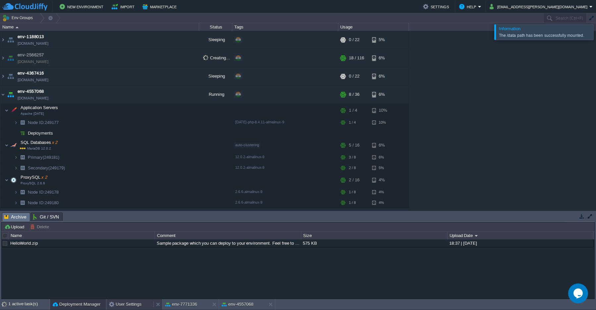
click at [117, 305] on button "User Settings" at bounding box center [125, 304] width 32 height 7
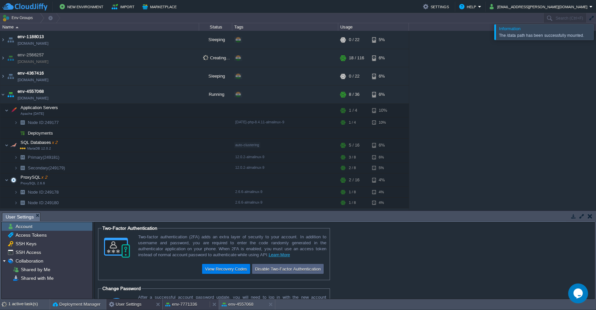
click at [171, 303] on button "env-7771336" at bounding box center [181, 304] width 32 height 7
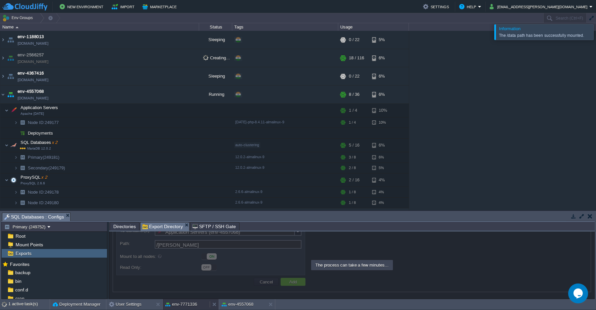
scroll to position [78, 0]
click at [237, 307] on button "env-4557068" at bounding box center [237, 304] width 32 height 7
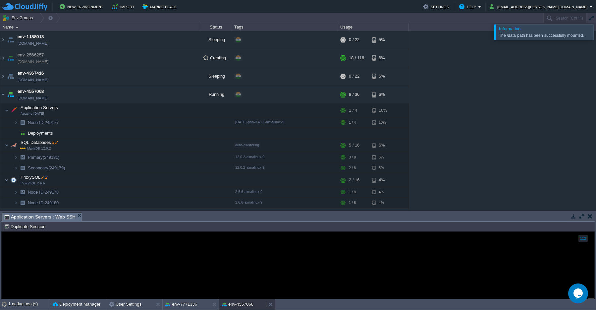
scroll to position [3, 0]
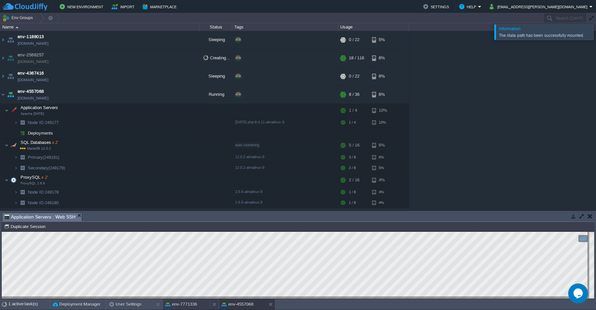
click at [179, 307] on button "env-7771336" at bounding box center [181, 304] width 32 height 7
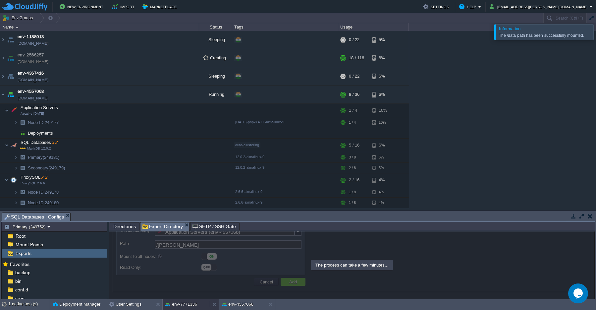
scroll to position [78, 0]
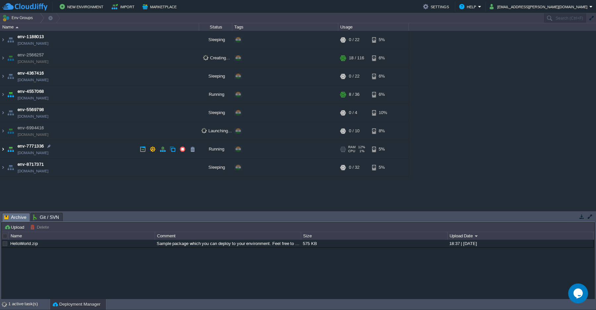
click at [2, 150] on img at bounding box center [2, 149] width 5 height 18
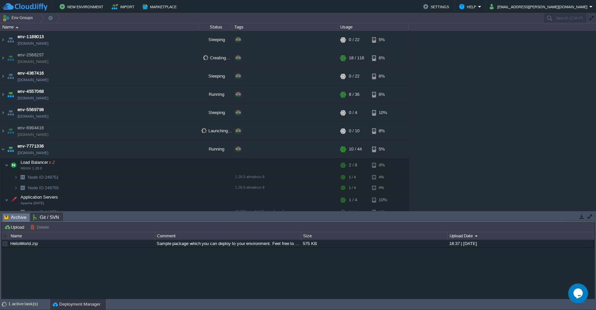
scroll to position [60, 0]
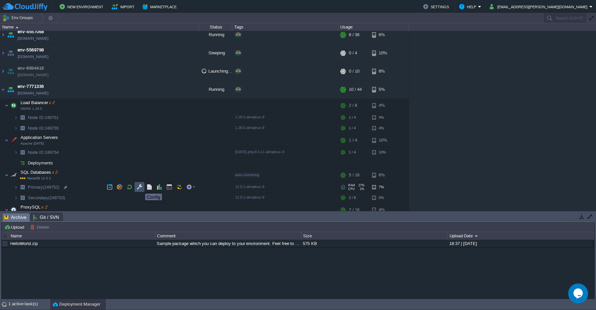
click at [140, 187] on button "button" at bounding box center [139, 187] width 6 height 6
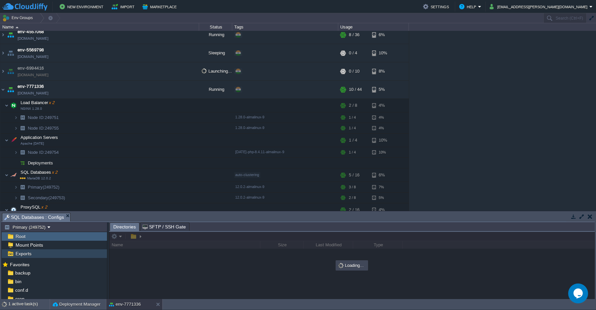
click at [23, 255] on span "Exports" at bounding box center [23, 253] width 18 height 6
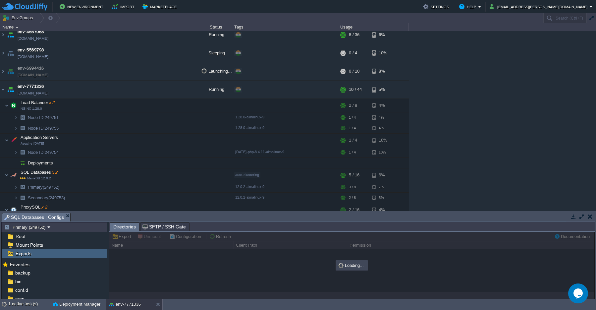
type input "/data"
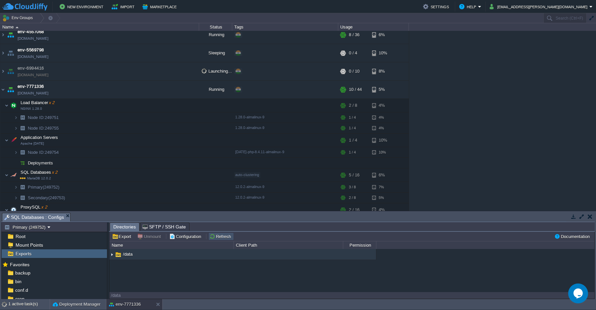
click at [220, 237] on button "Refresh" at bounding box center [221, 236] width 24 height 6
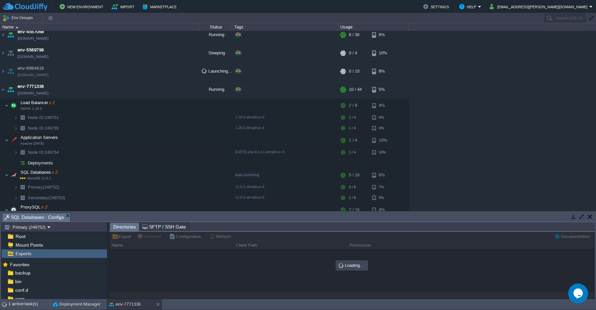
type input "/data"
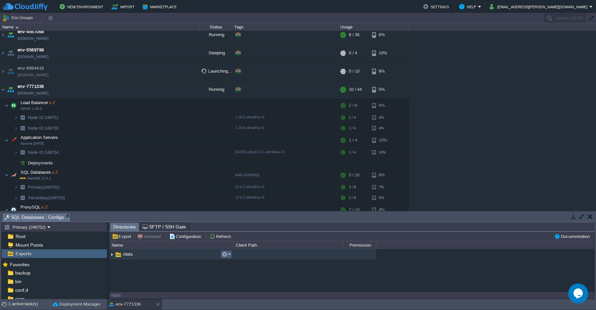
click at [228, 255] on em at bounding box center [225, 254] width 9 height 6
click at [238, 263] on span "Navigate to directory" at bounding box center [250, 262] width 39 height 5
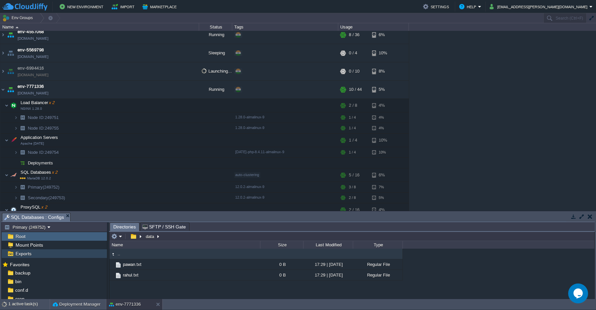
click at [24, 255] on span "Exports" at bounding box center [23, 253] width 18 height 6
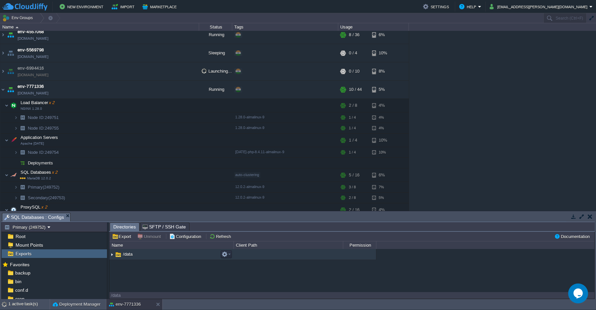
click at [113, 256] on img at bounding box center [111, 254] width 5 height 10
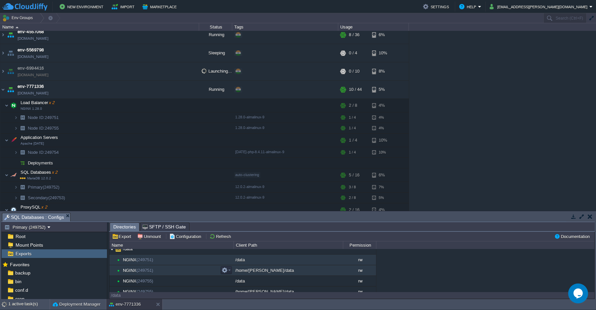
scroll to position [10, 0]
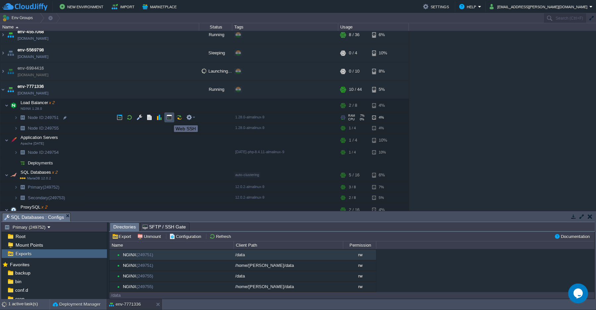
click at [169, 119] on button "button" at bounding box center [169, 117] width 6 height 6
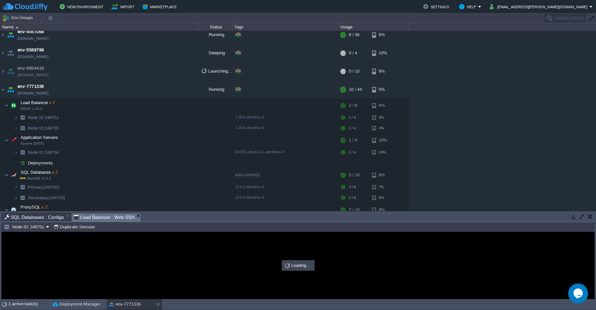
scroll to position [0, 0]
type input "#000000"
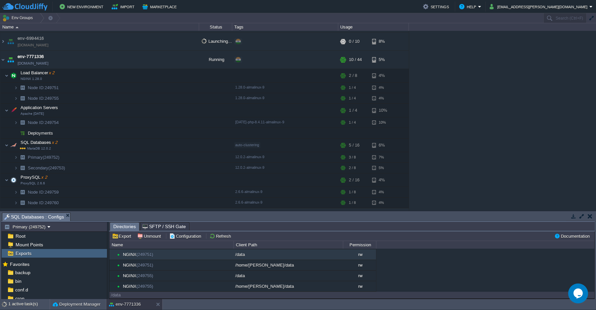
scroll to position [10, 0]
click at [121, 238] on button "Export" at bounding box center [122, 236] width 21 height 6
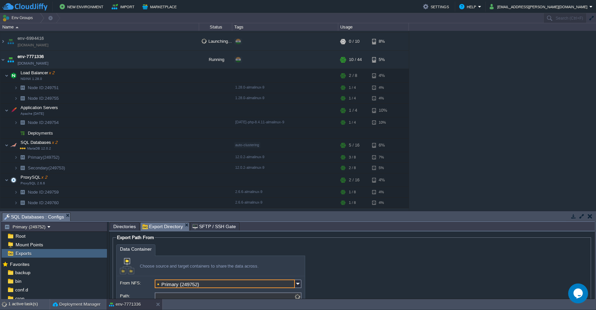
scroll to position [33, 0]
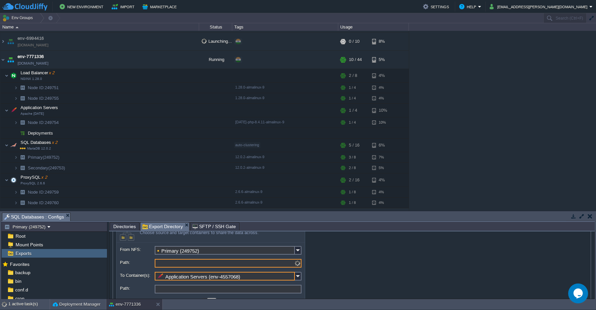
click at [172, 263] on input "Path:" at bounding box center [228, 263] width 147 height 9
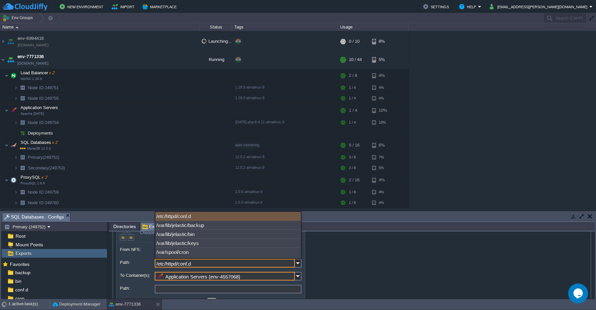
click at [351, 269] on div "Data Container Choose source and target containers to share the data across. Fr…" at bounding box center [351, 265] width 471 height 109
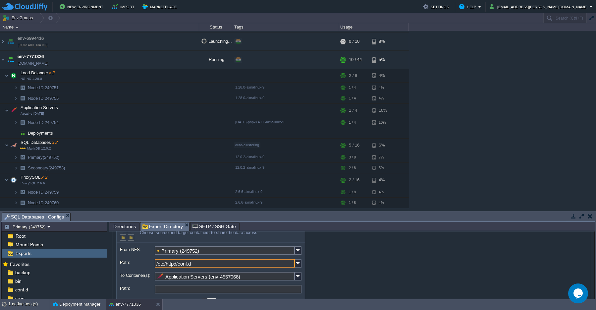
drag, startPoint x: 199, startPoint y: 265, endPoint x: 132, endPoint y: 262, distance: 67.0
click at [155, 262] on input "/etc/httpd/conf.d" at bounding box center [225, 263] width 140 height 9
type input "/data"
click at [297, 278] on img at bounding box center [298, 275] width 7 height 9
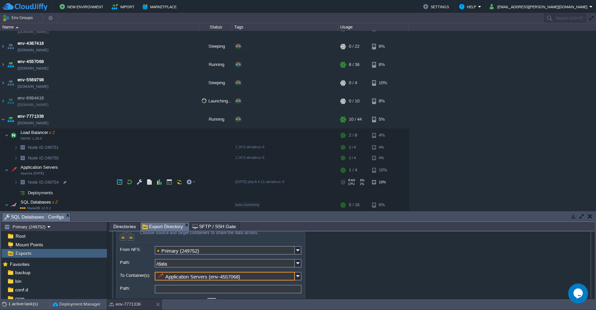
scroll to position [0, 0]
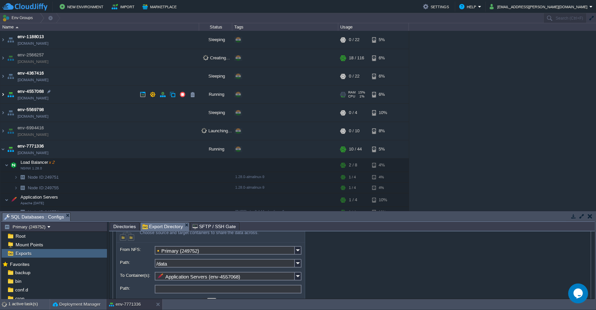
click at [4, 95] on img at bounding box center [2, 94] width 5 height 18
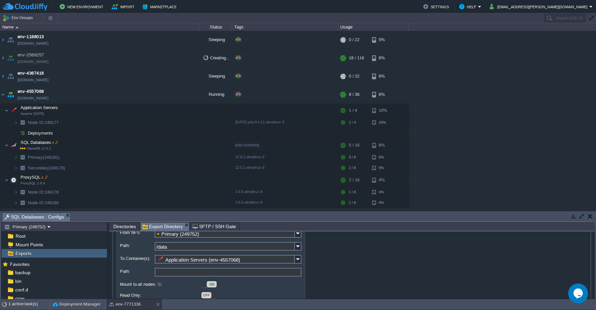
scroll to position [63, 0]
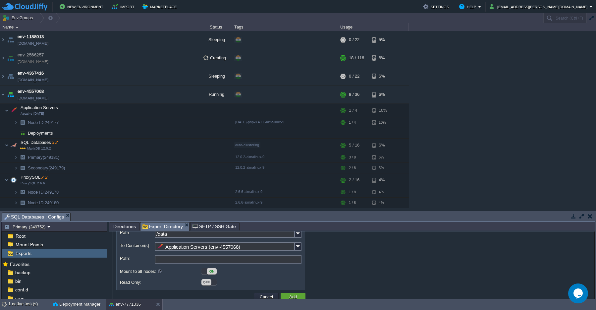
click at [185, 259] on input "Path:" at bounding box center [228, 259] width 147 height 9
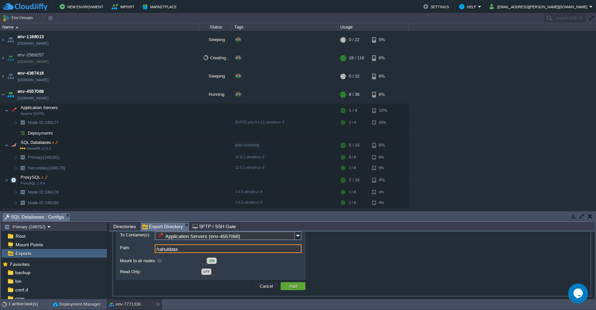
scroll to position [78, 0]
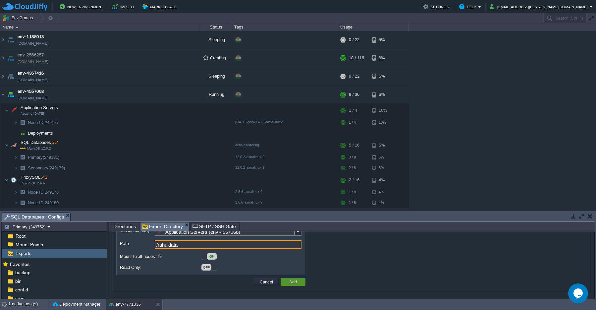
type input "/rahuldata"
click at [291, 283] on button "Add" at bounding box center [293, 281] width 12 height 6
